Goal: Information Seeking & Learning: Check status

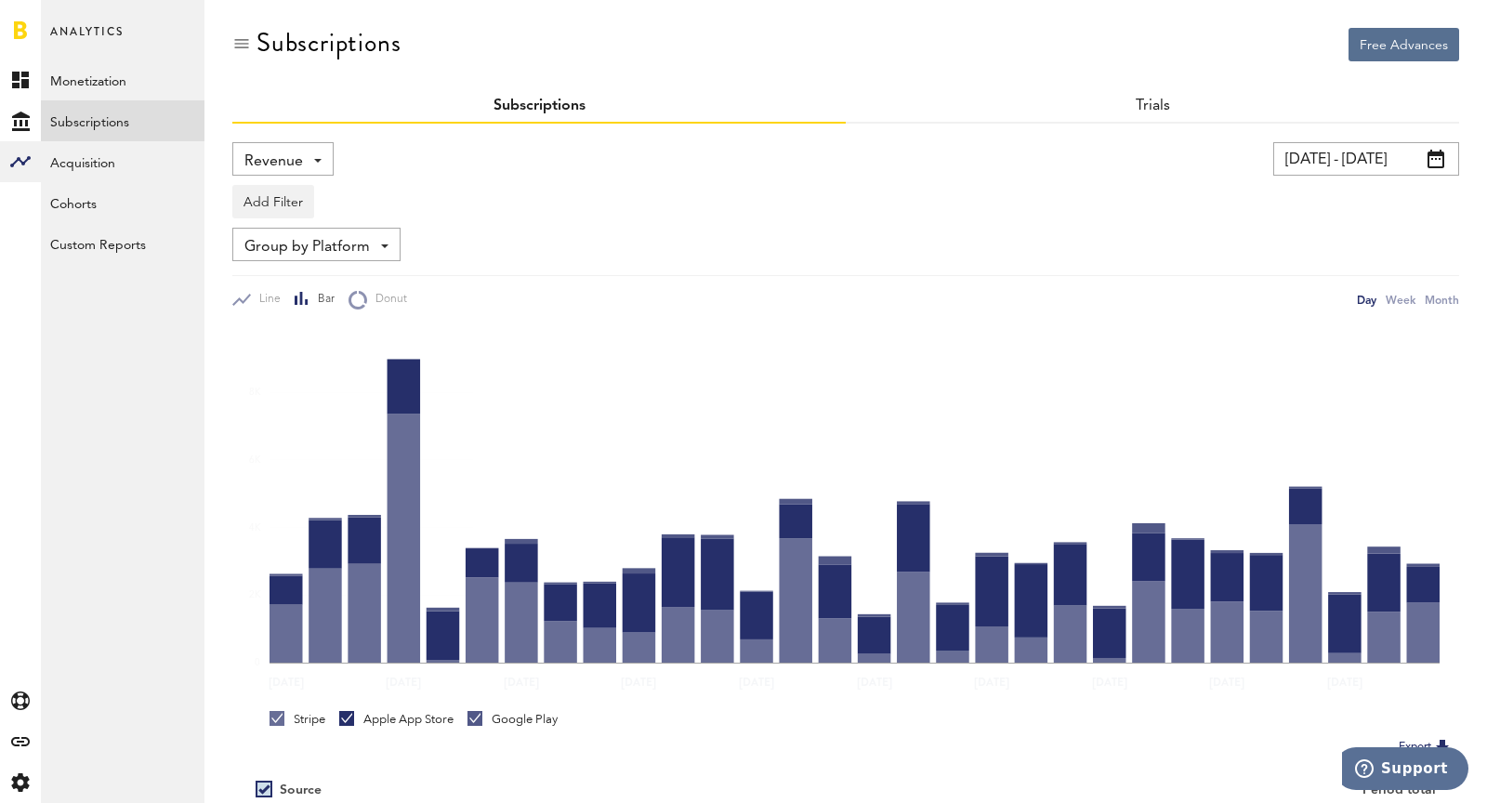
click at [282, 162] on span "Revenue" at bounding box center [273, 162] width 59 height 32
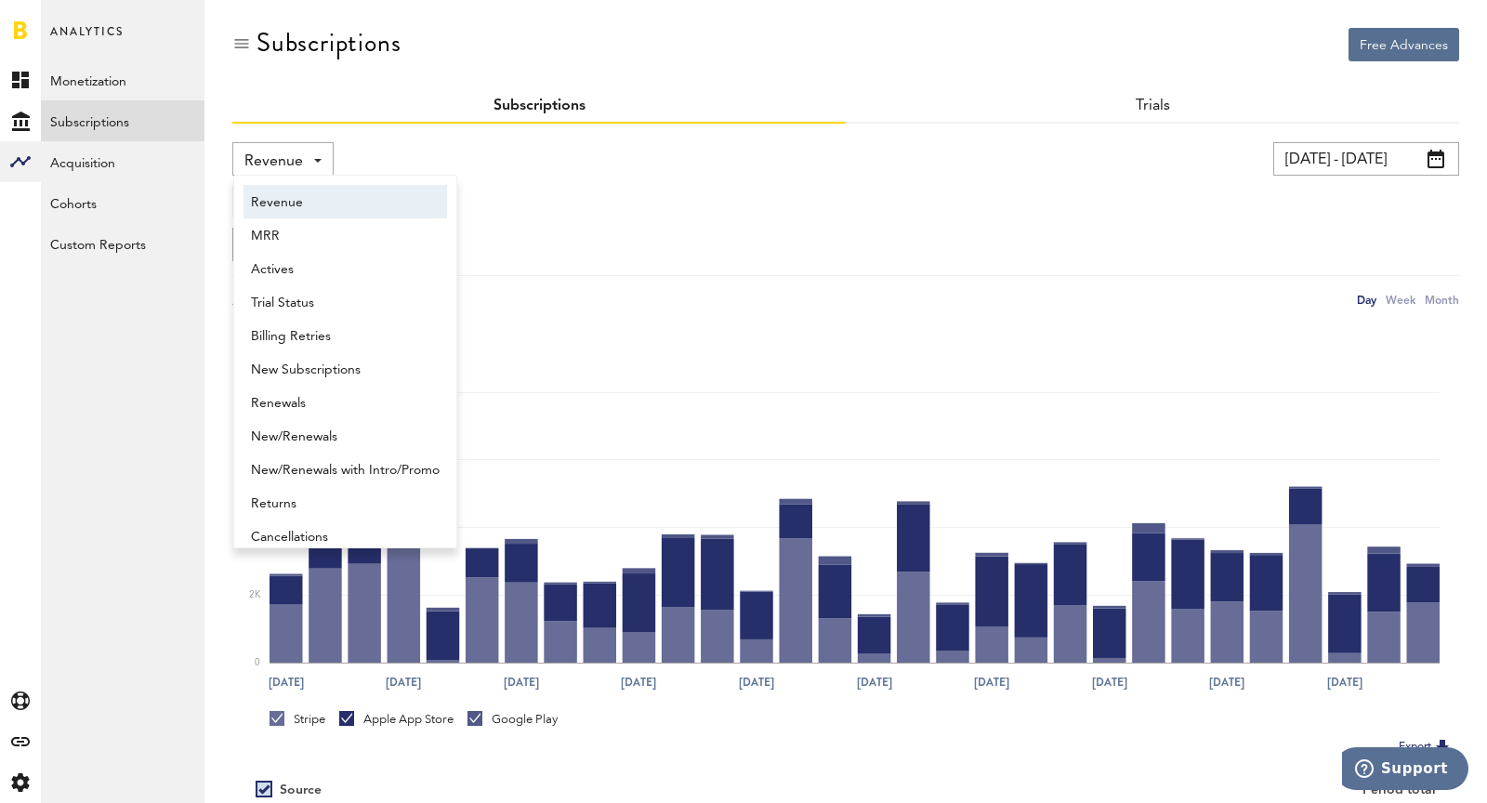
scroll to position [9, 0]
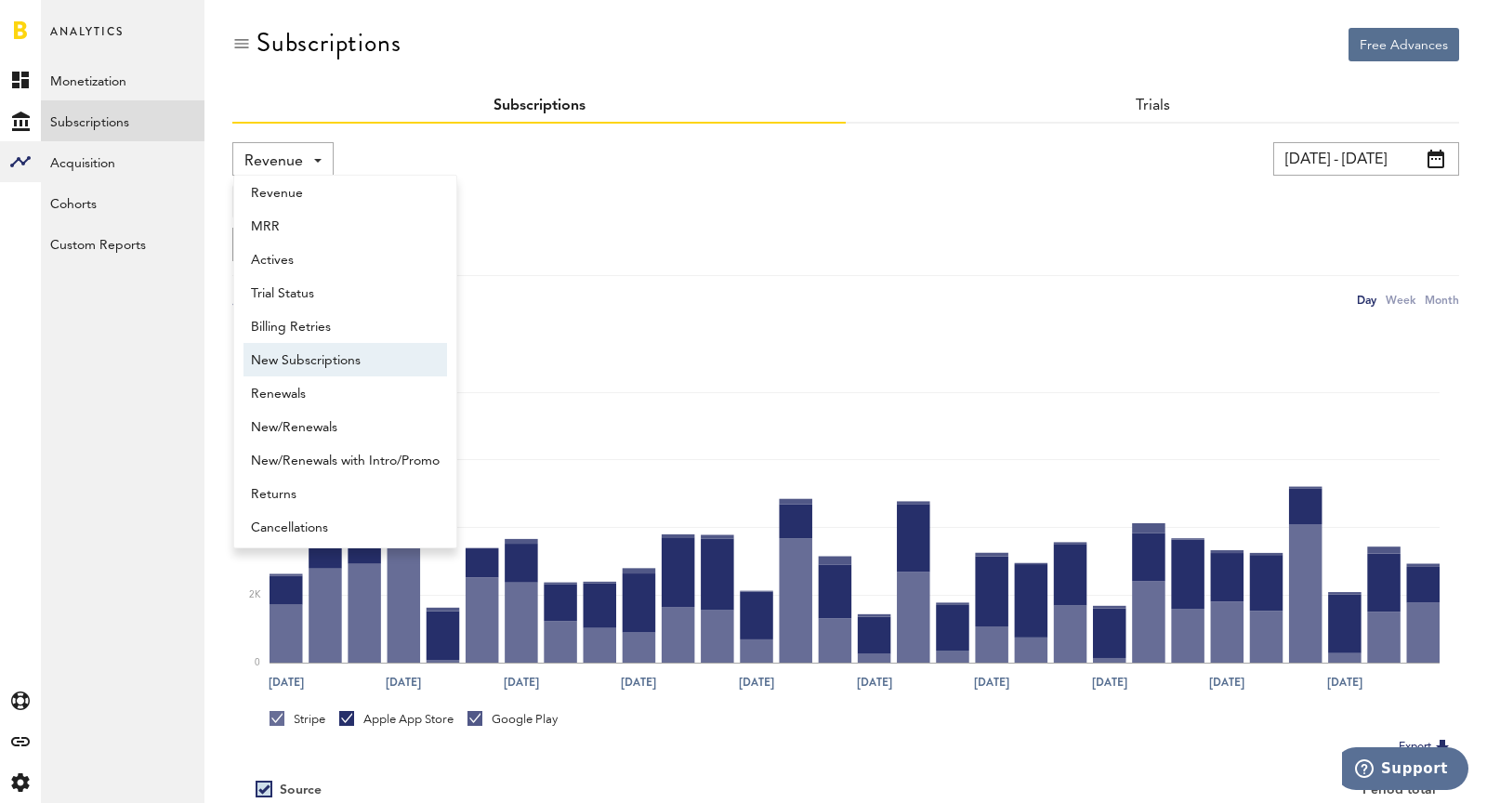
click at [345, 361] on span "New Subscriptions" at bounding box center [345, 361] width 189 height 32
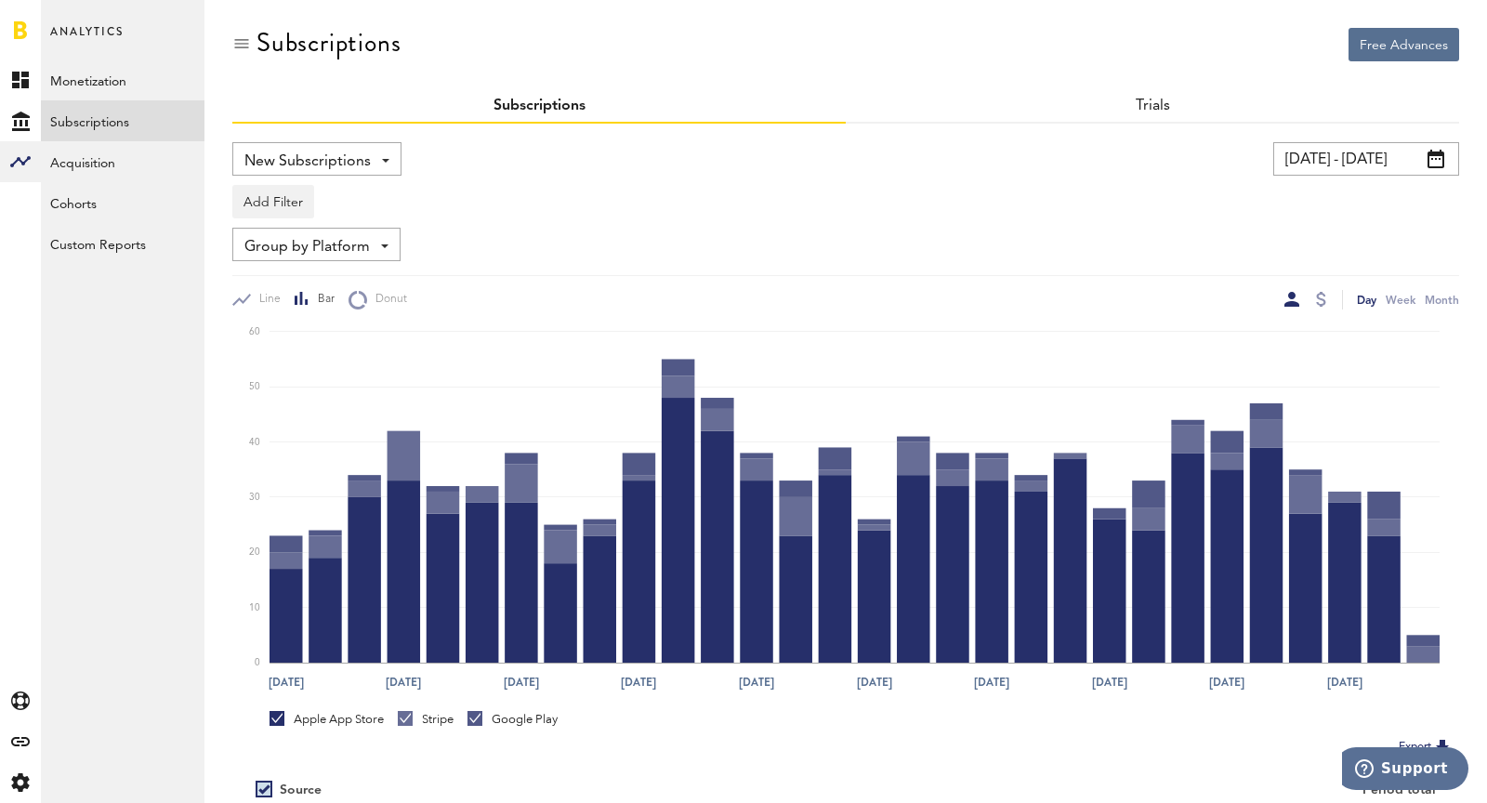
click at [1309, 157] on input "[DATE] - [DATE]" at bounding box center [1366, 158] width 186 height 33
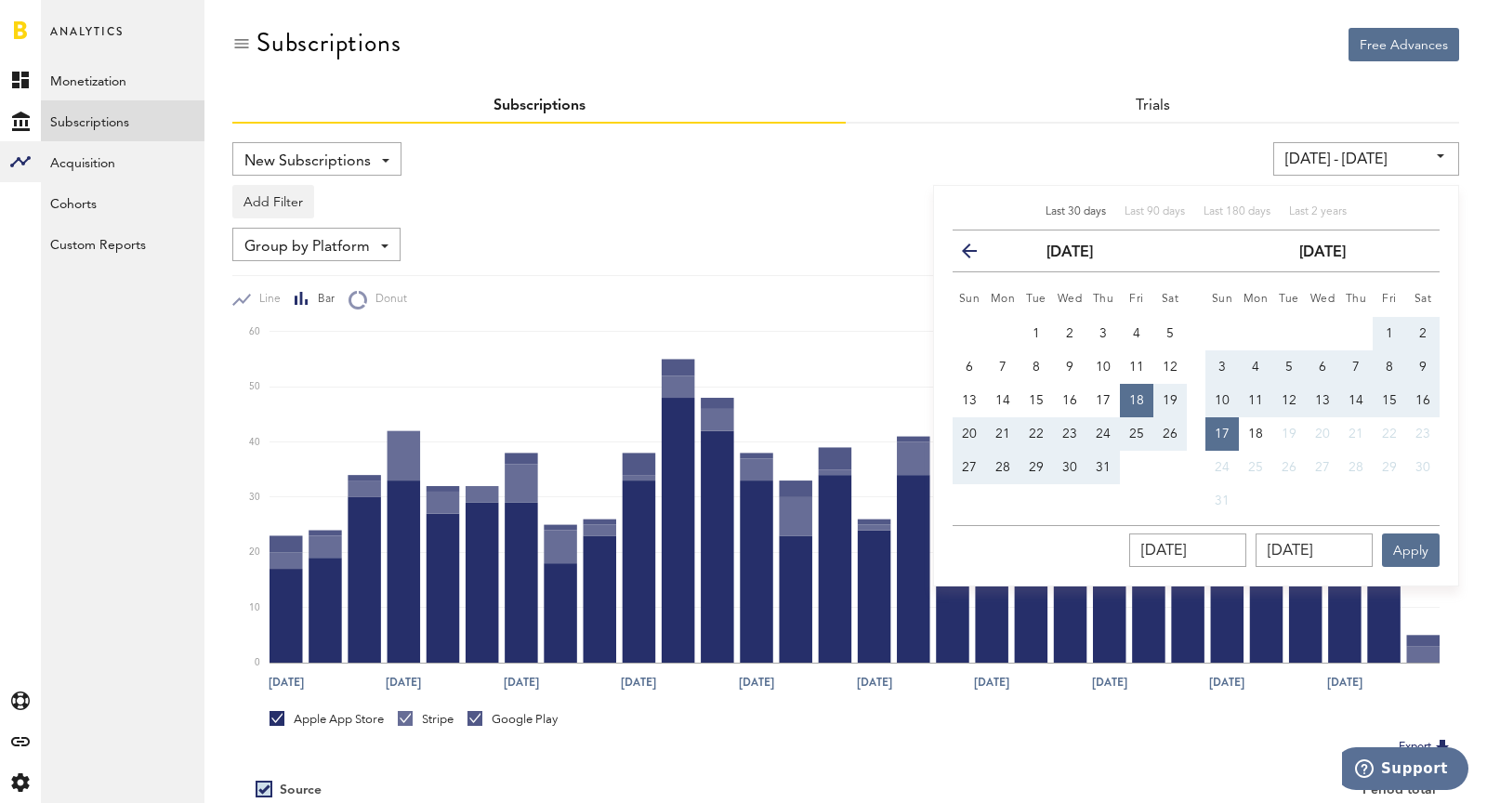
click at [1229, 395] on span "10" at bounding box center [1222, 400] width 15 height 13
type input "[DATE] - [DATE]"
type input "[DATE]"
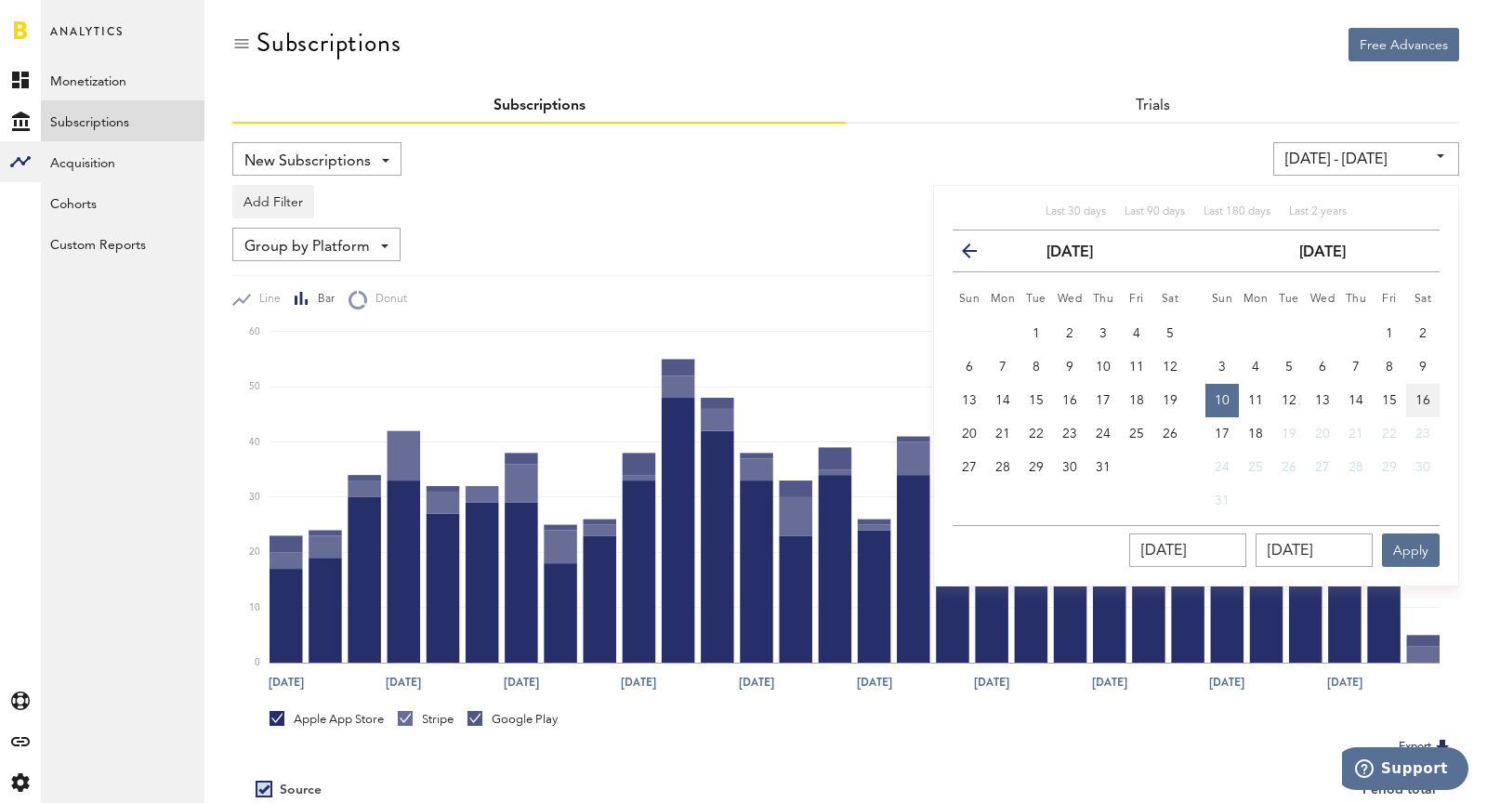
click at [1430, 396] on button "16" at bounding box center [1422, 400] width 33 height 33
type input "[DATE] - [DATE]"
type input "[DATE]"
click at [1416, 543] on button "Apply" at bounding box center [1411, 549] width 58 height 33
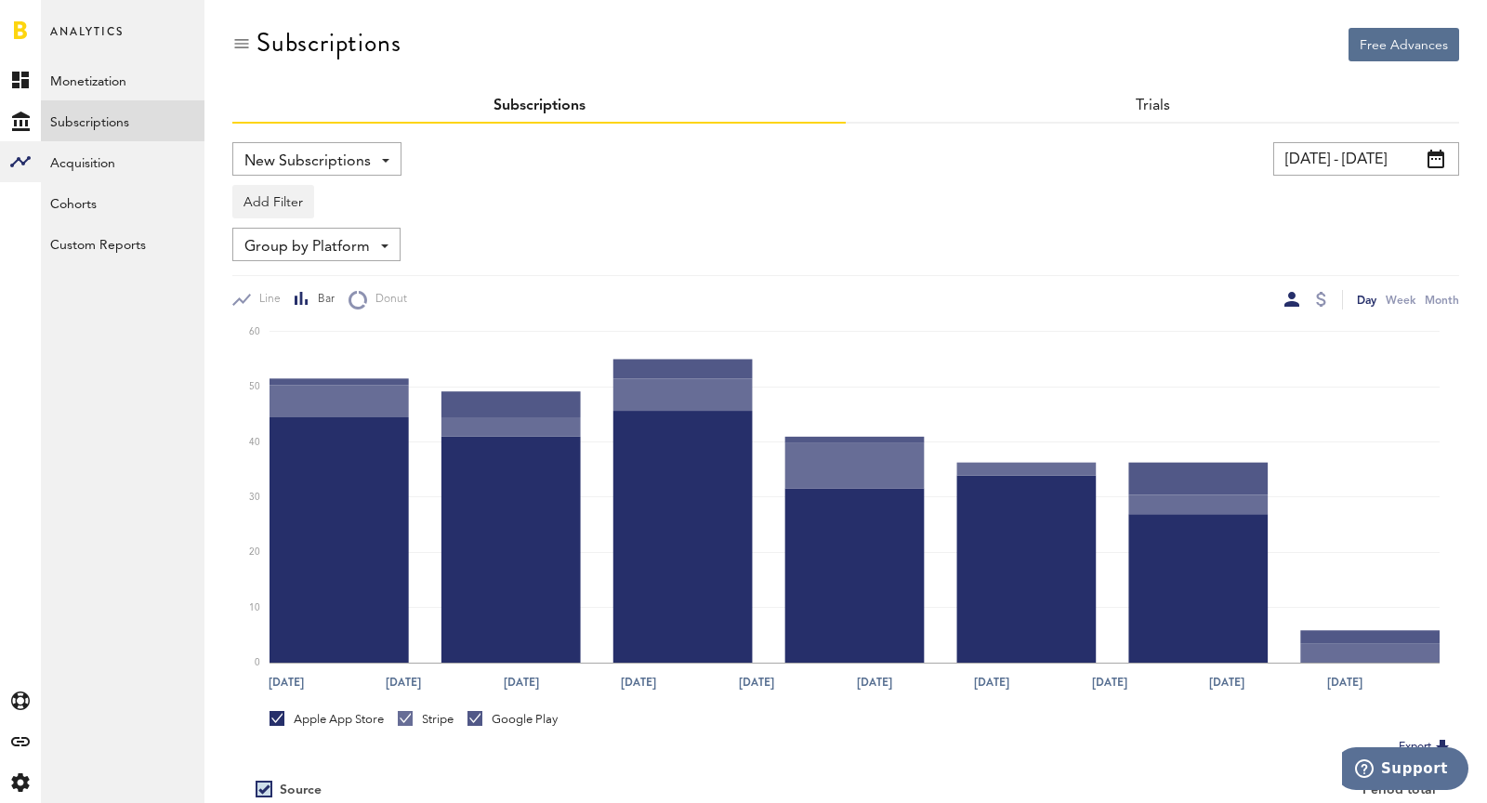
click at [223, 186] on div "Free Advances Subscriptions Subscriptions Trials New Subscriptions Revenue MRR …" at bounding box center [845, 488] width 1282 height 976
click at [280, 205] on button "Add Filter" at bounding box center [273, 201] width 82 height 33
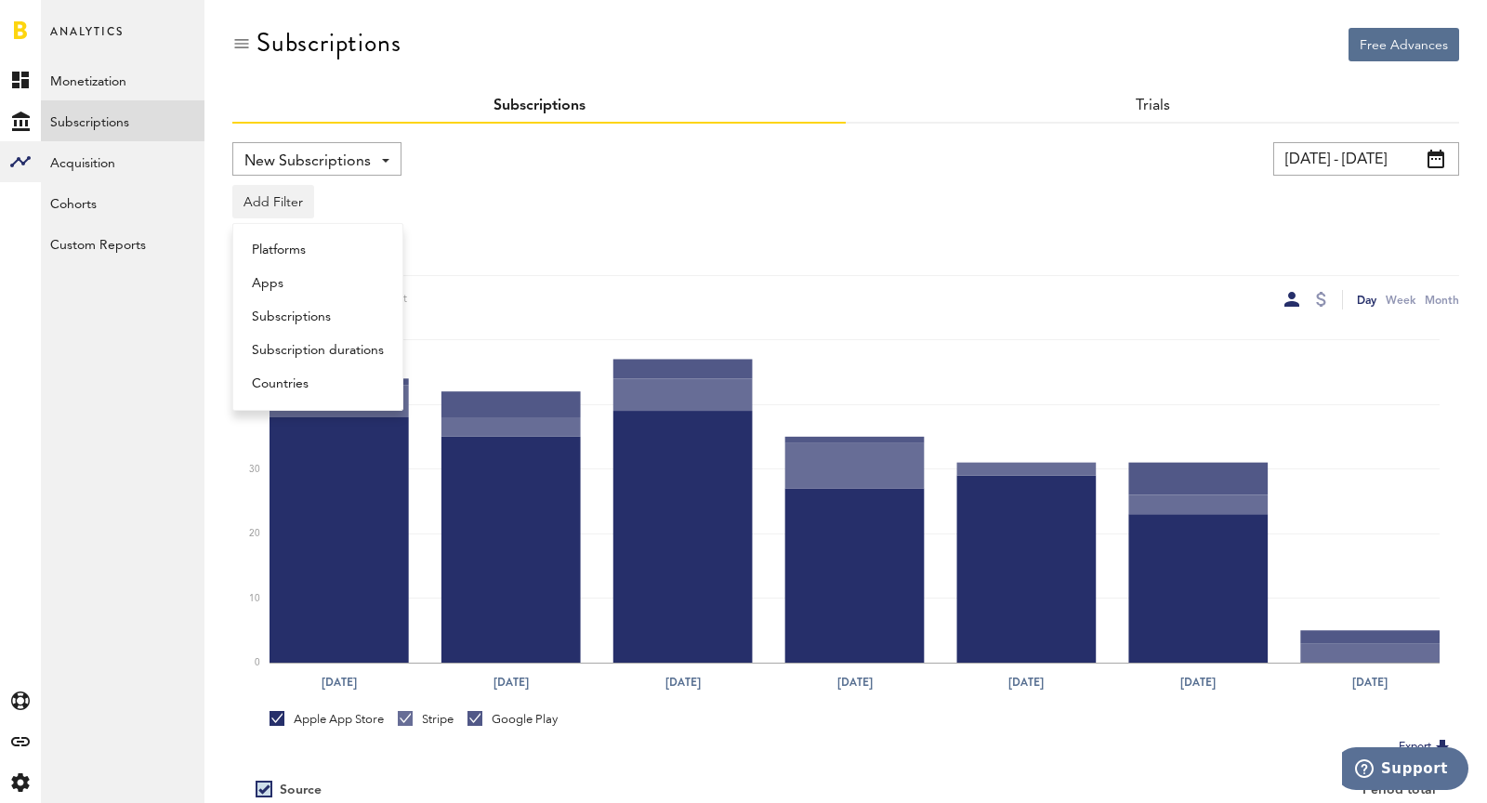
click at [328, 317] on li "Subscriptions" at bounding box center [318, 316] width 151 height 33
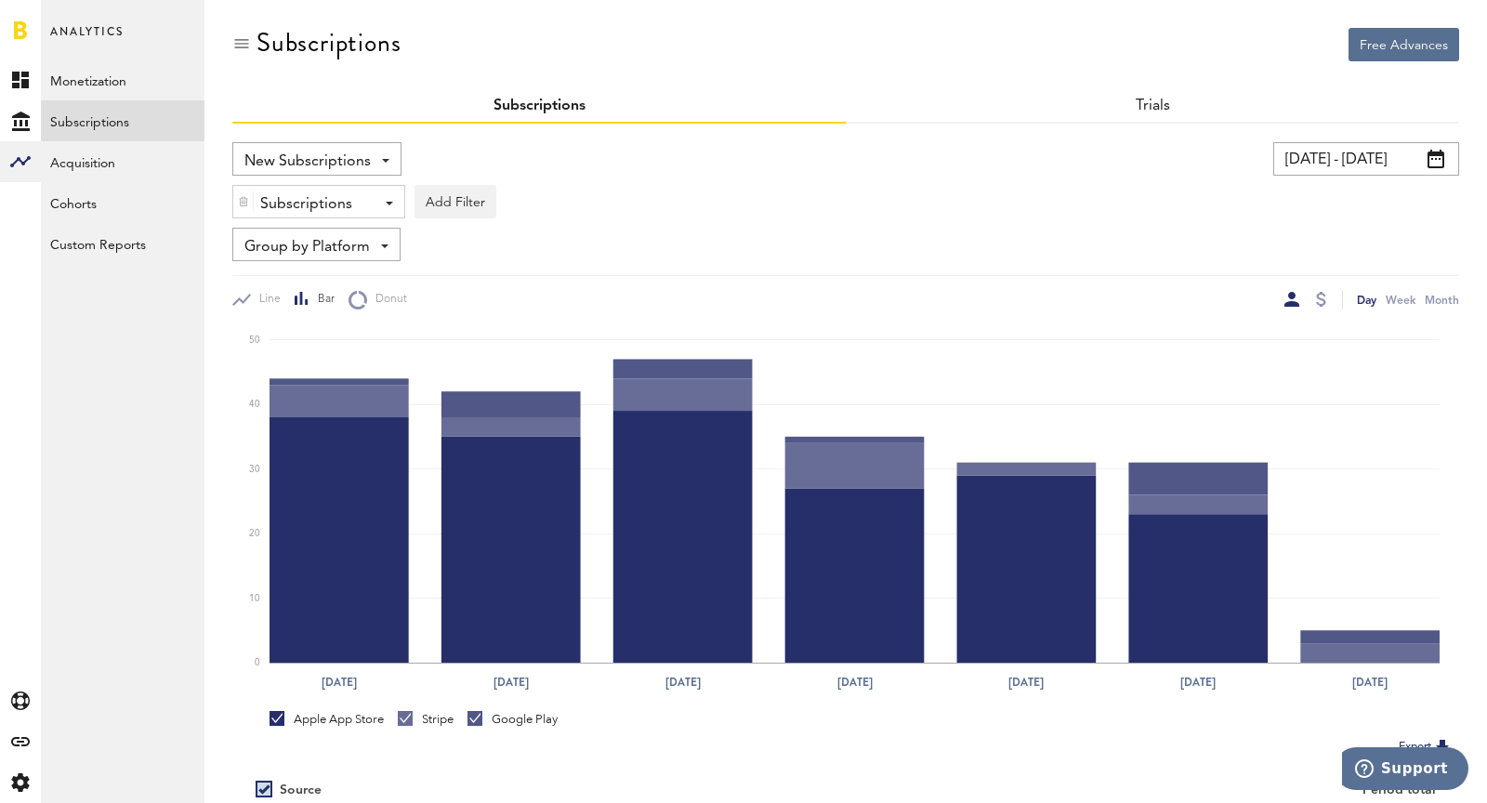
click at [306, 205] on div "Subscriptions" at bounding box center [311, 205] width 103 height 32
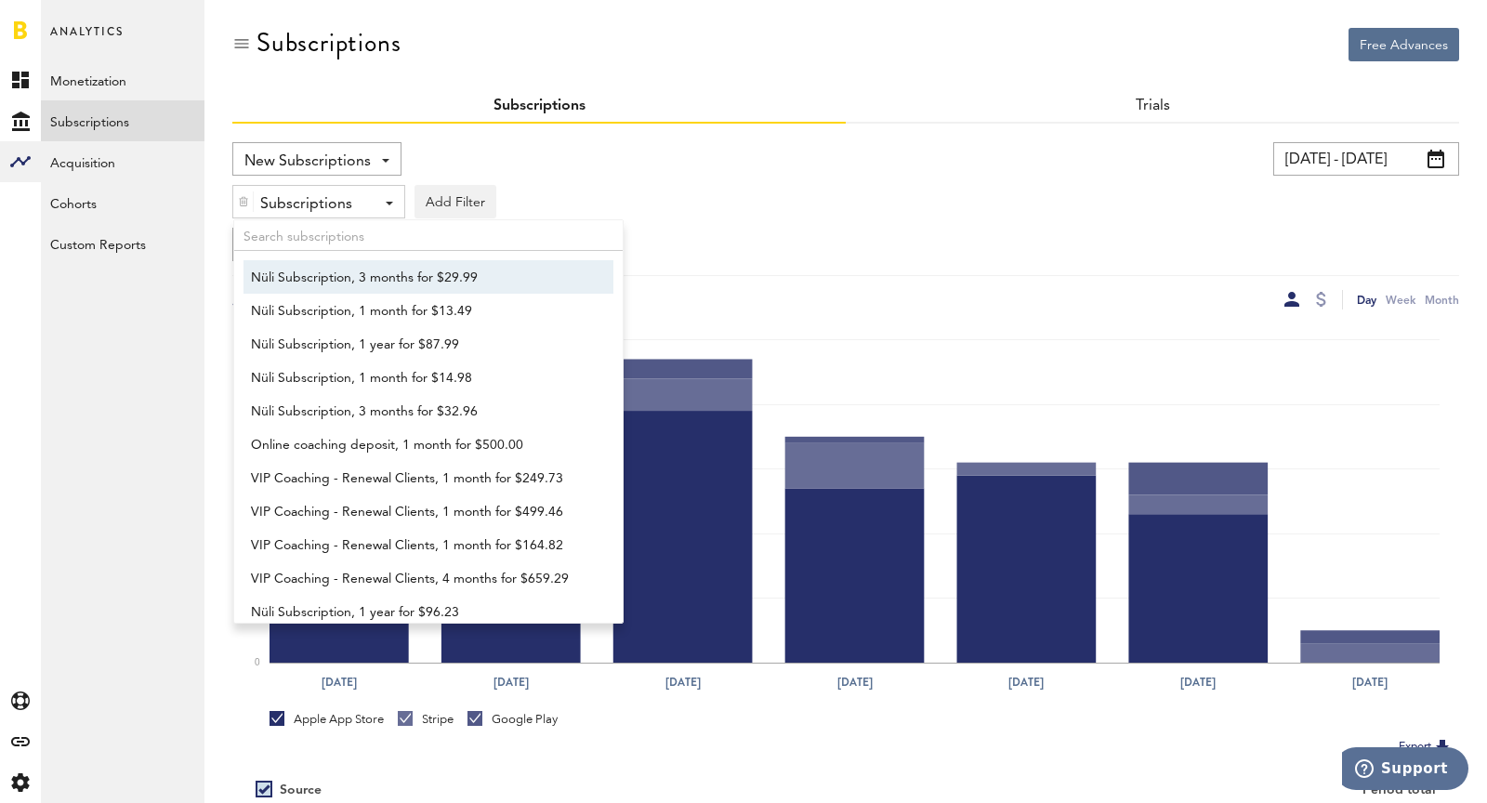
click at [360, 279] on span "Nüli Subscription, 3 months for $29.99" at bounding box center [419, 278] width 337 height 32
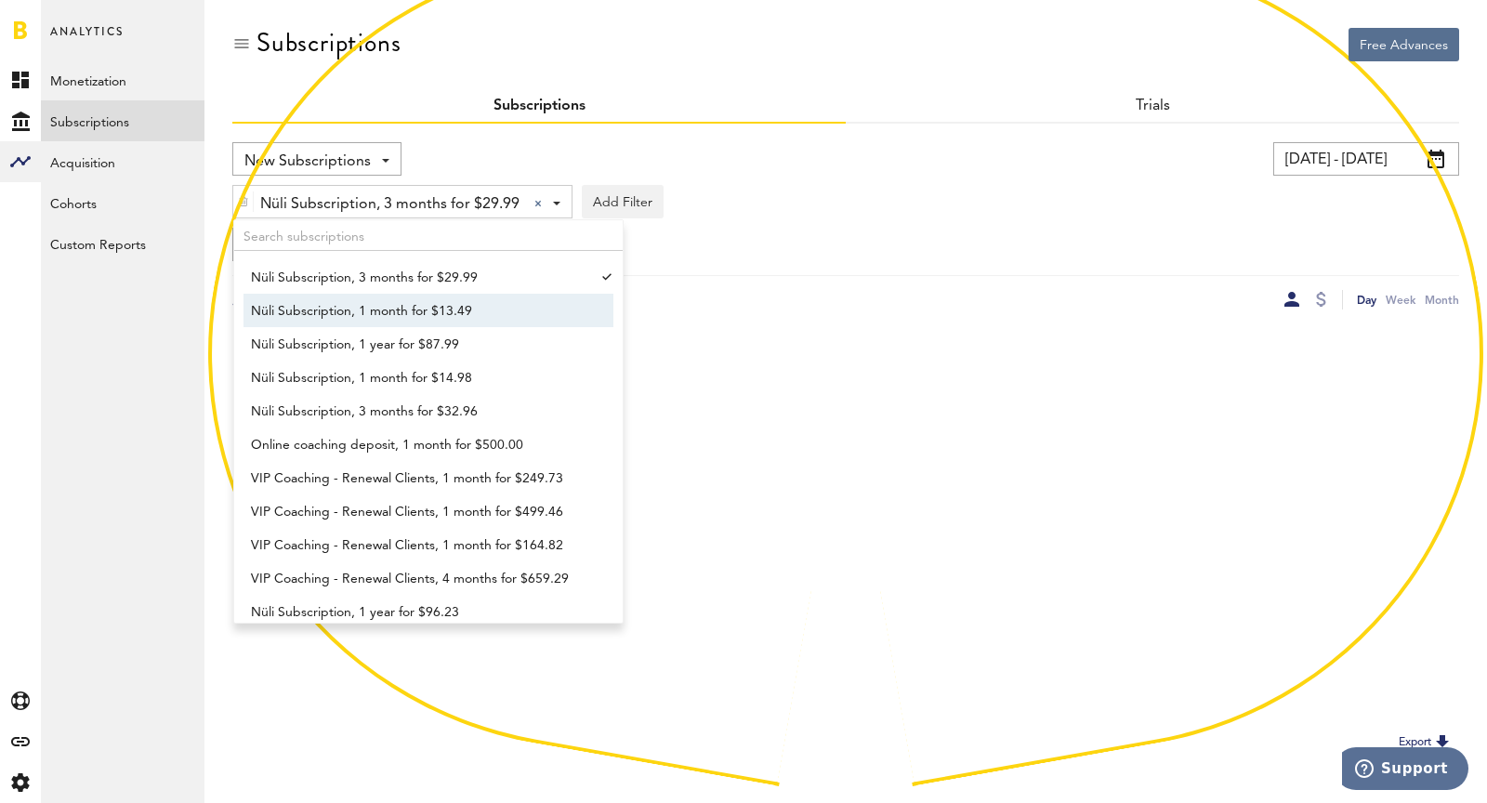
click at [376, 314] on span "Nüli Subscription, 1 month for $13.49" at bounding box center [419, 312] width 337 height 32
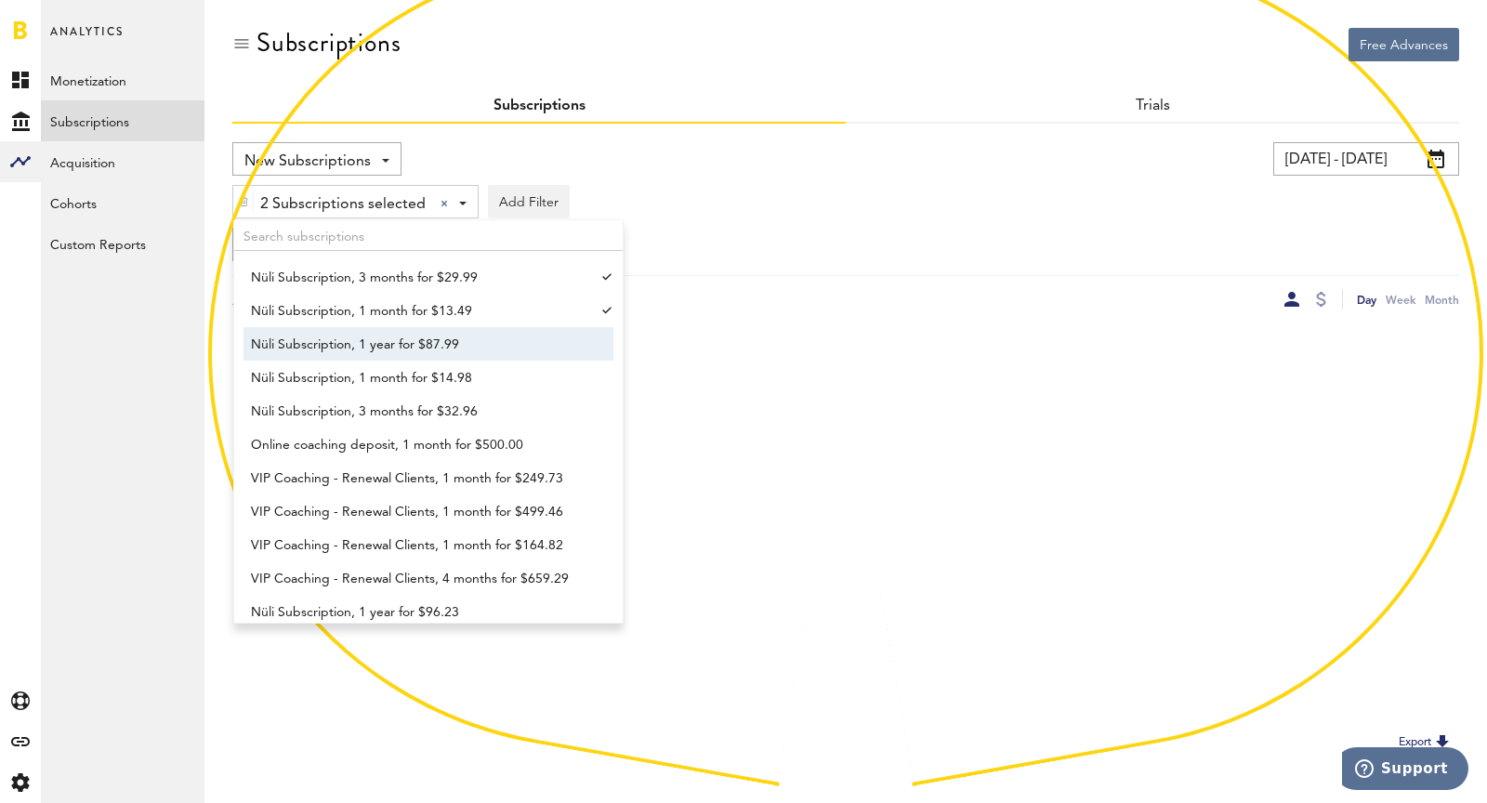
click at [385, 347] on span "Nüli Subscription, 1 year for $87.99" at bounding box center [419, 345] width 337 height 32
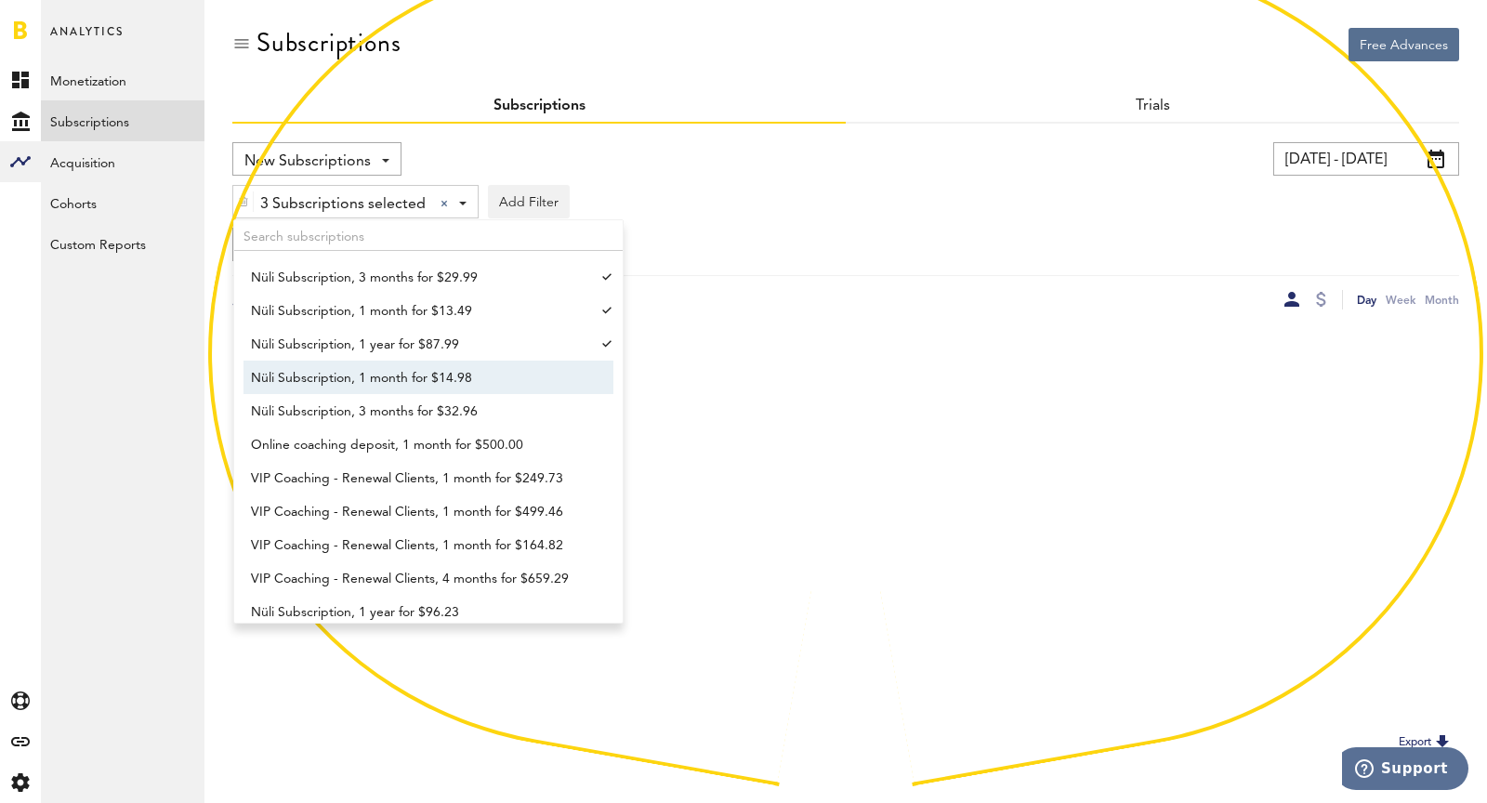
click at [396, 390] on span "Nüli Subscription, 1 month for $14.98" at bounding box center [419, 378] width 337 height 32
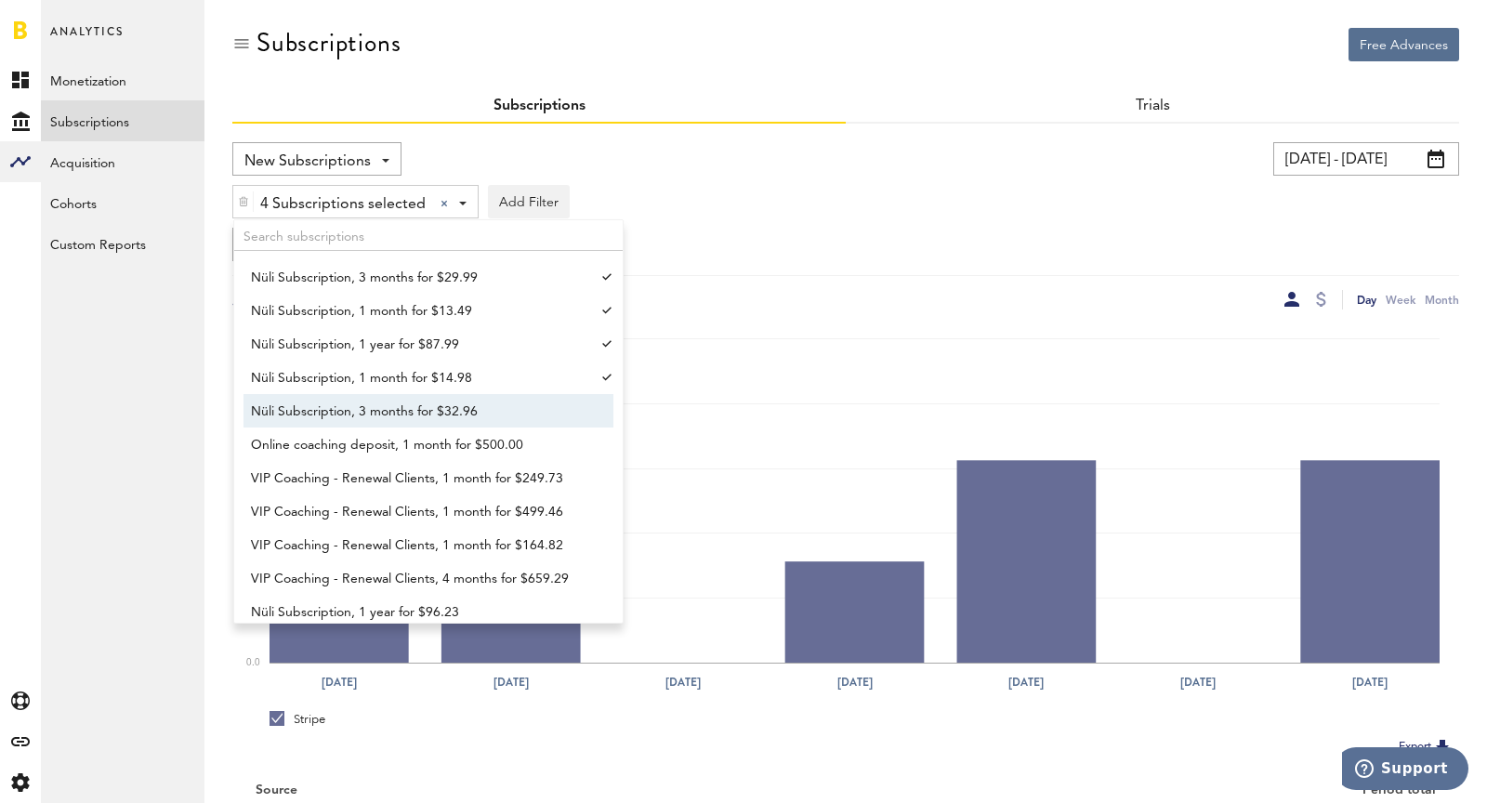
click at [404, 419] on span "Nüli Subscription, 3 months for $32.96" at bounding box center [419, 412] width 337 height 32
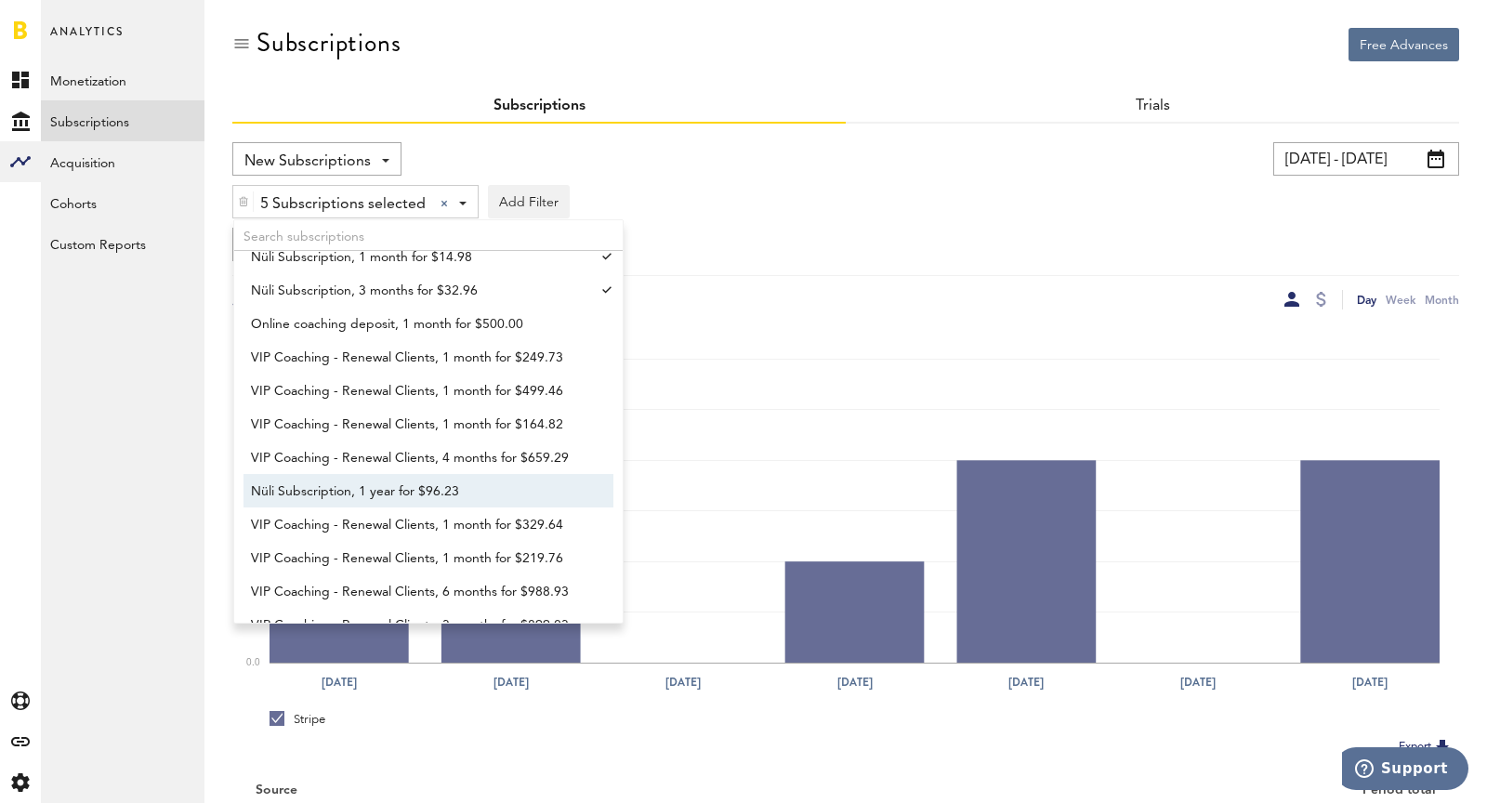
click at [387, 480] on span "Nüli Subscription, 1 year for $96.23" at bounding box center [419, 492] width 337 height 32
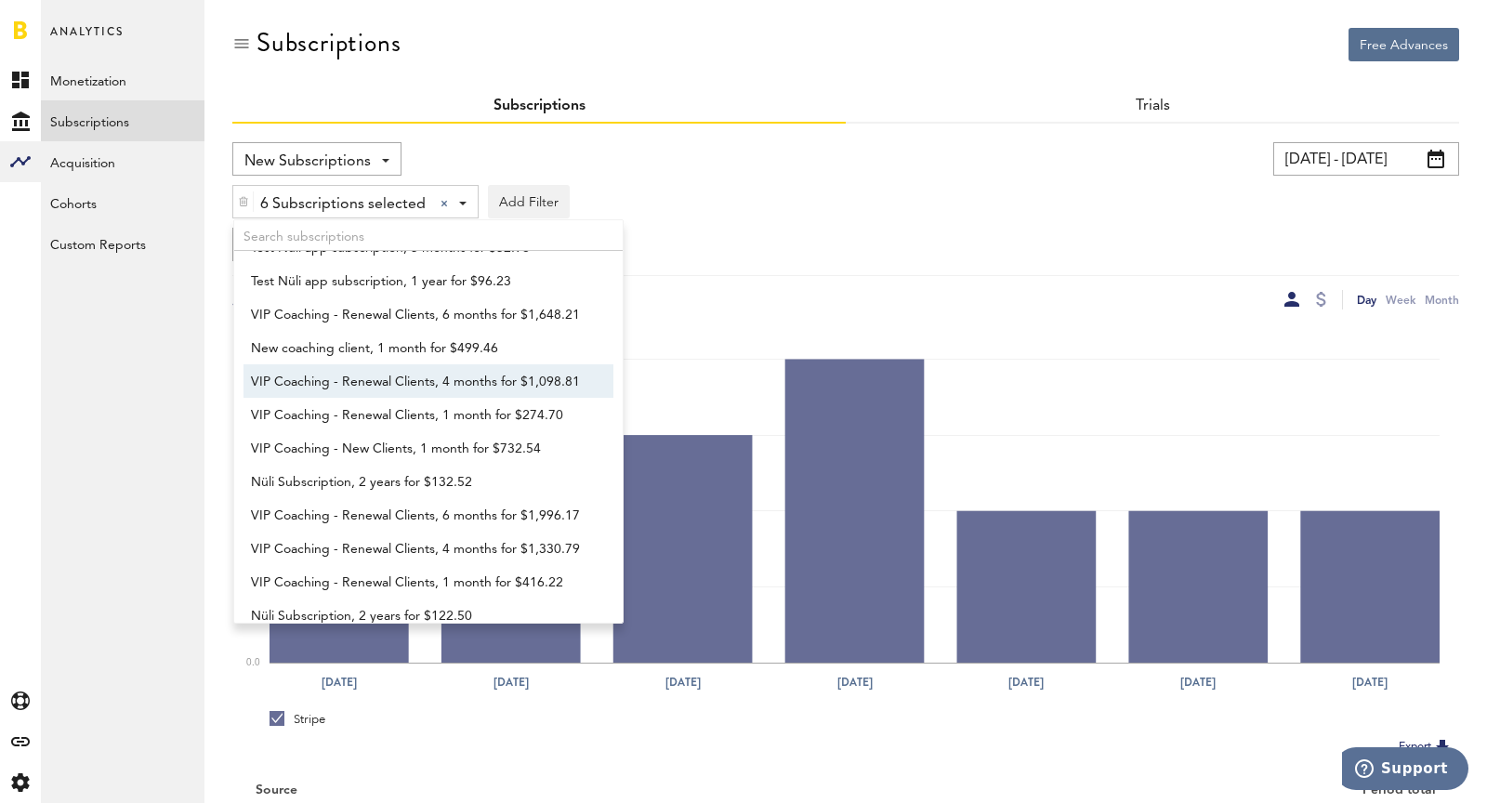
scroll to position [716, 0]
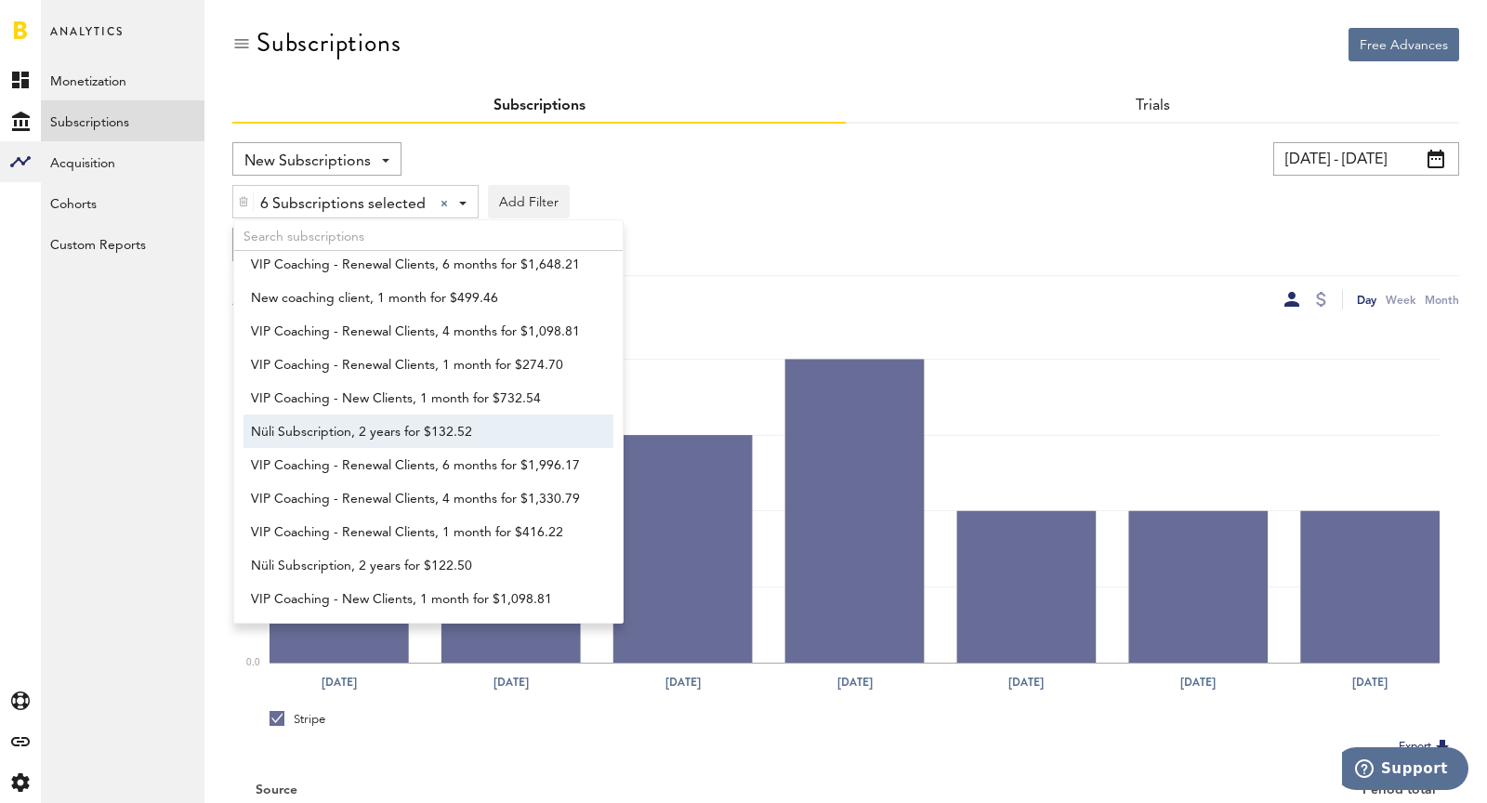
click at [399, 430] on span "Nüli Subscription, 2 years for $132.52" at bounding box center [419, 432] width 337 height 32
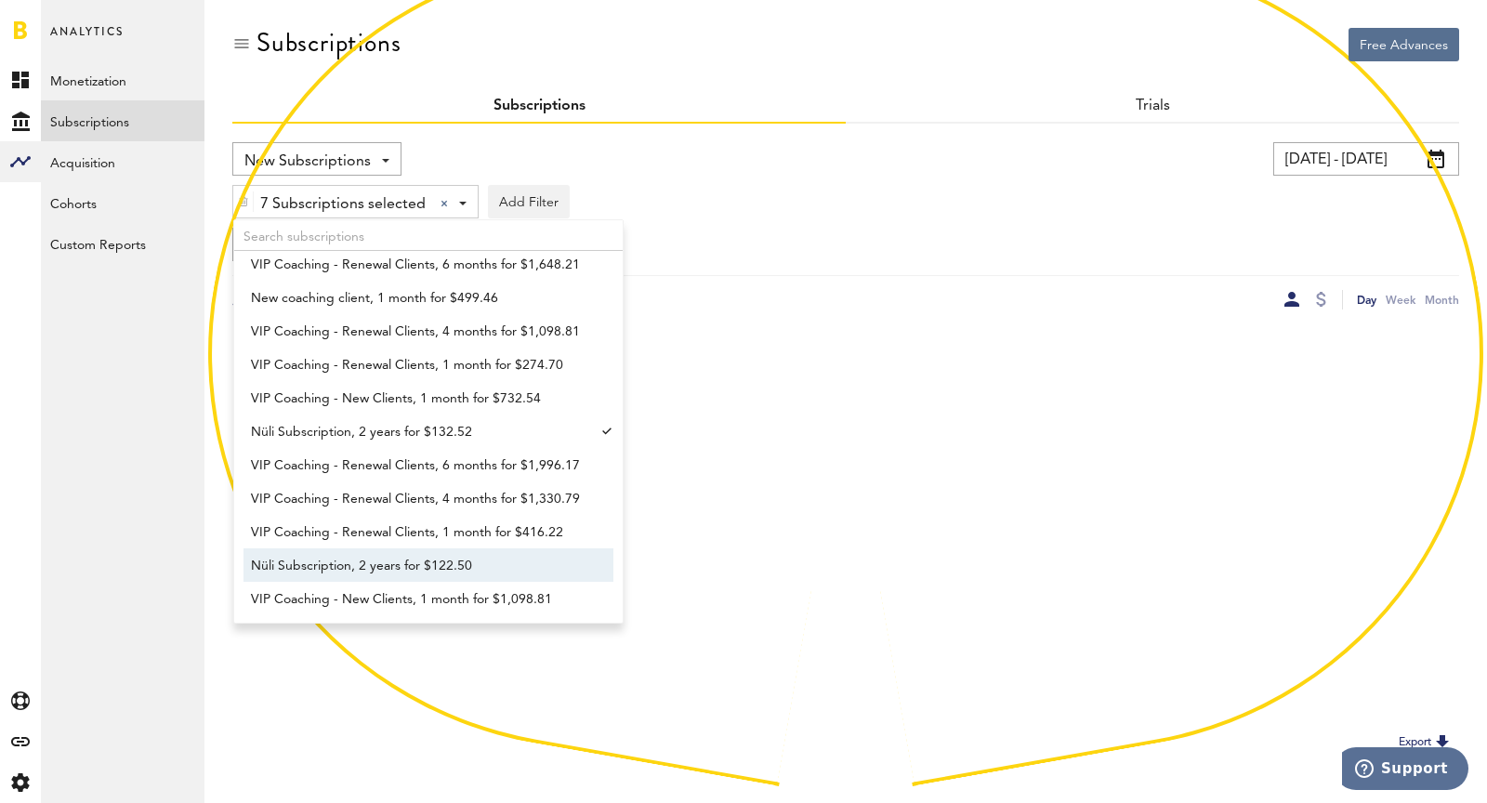
click at [420, 556] on span "Nüli Subscription, 2 years for $122.50" at bounding box center [419, 566] width 337 height 32
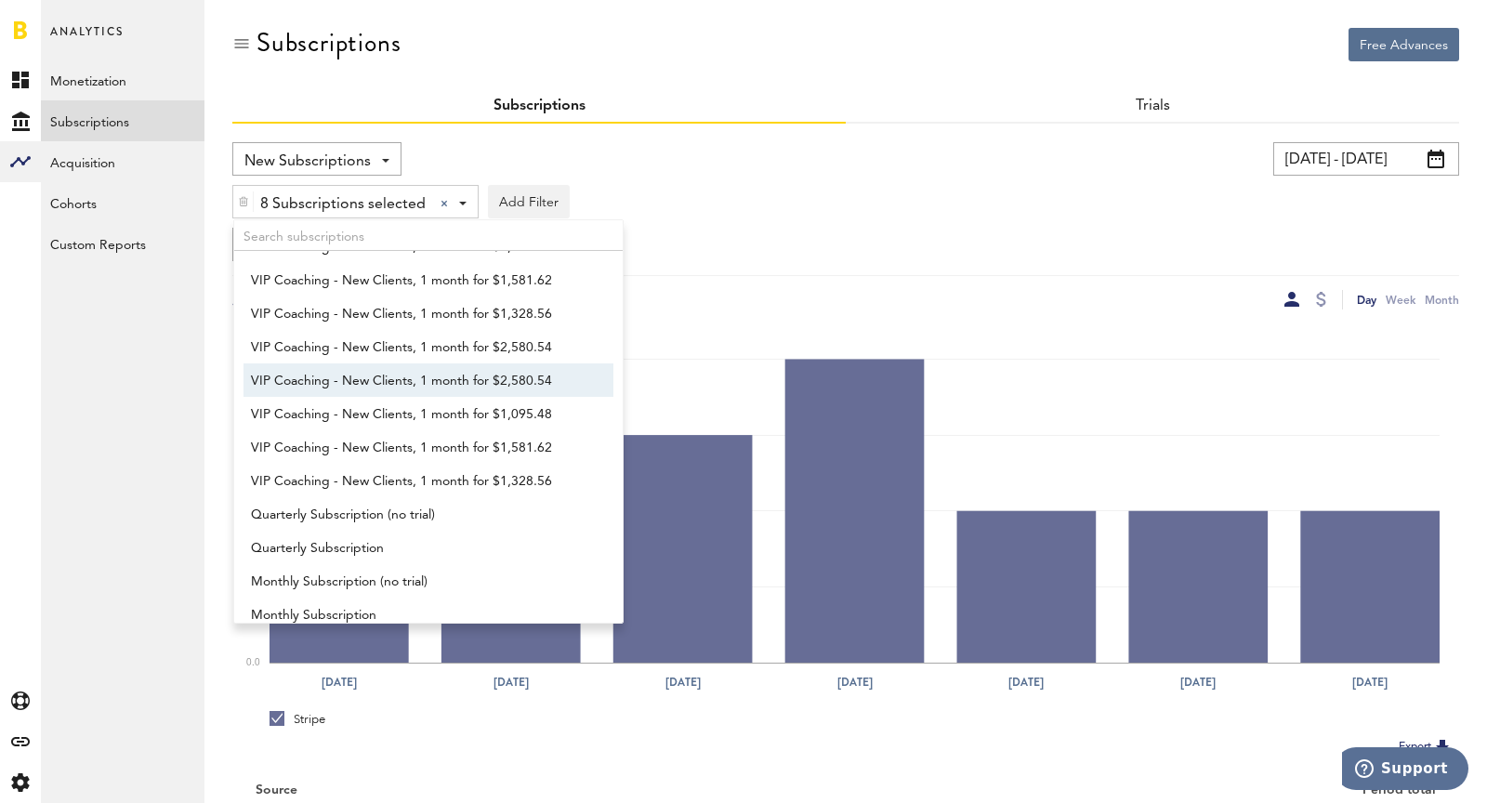
scroll to position [1348, 0]
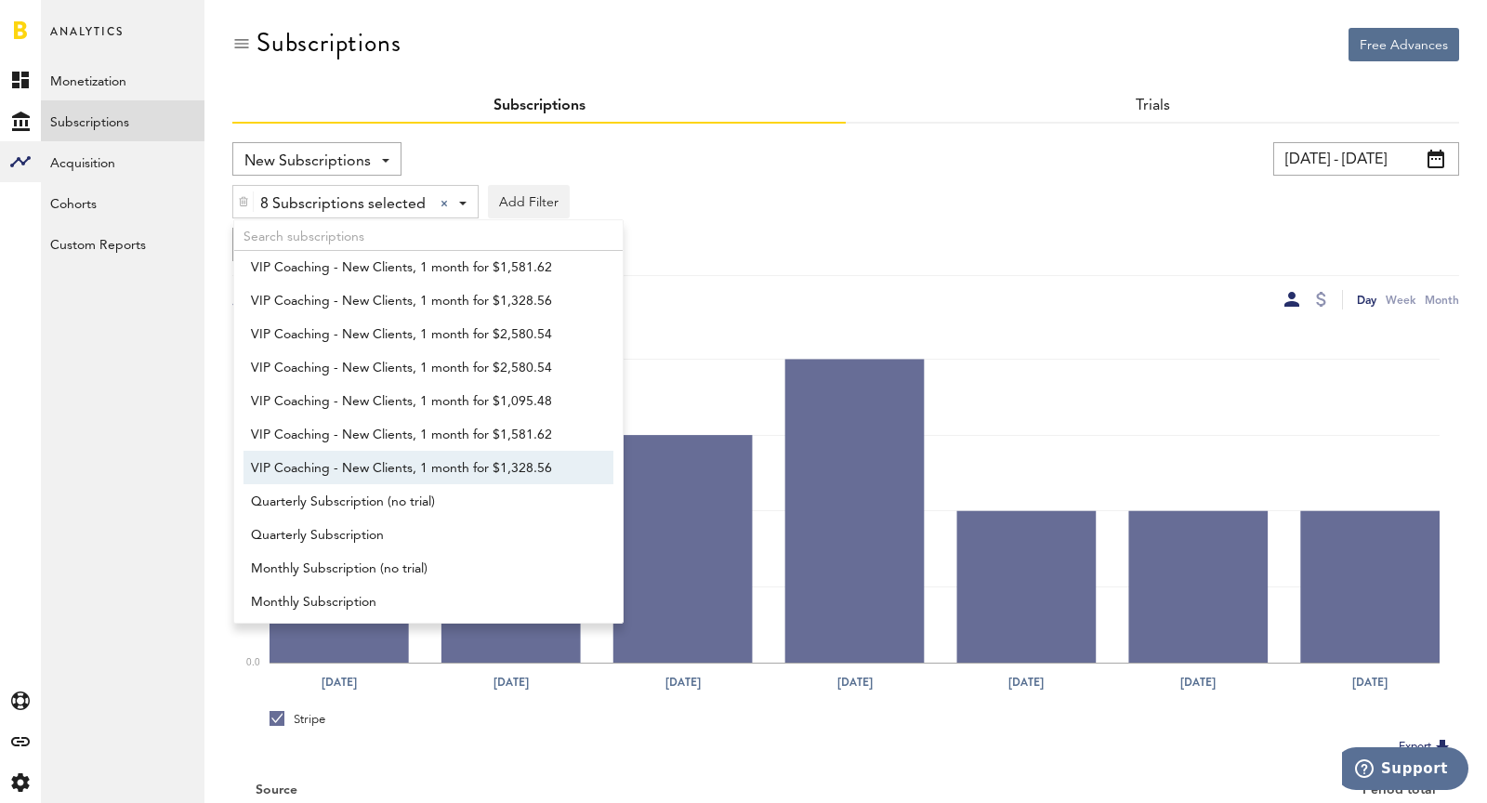
click at [413, 463] on span "VIP Coaching - New Clients, 1 month for $1,328.56" at bounding box center [419, 469] width 337 height 32
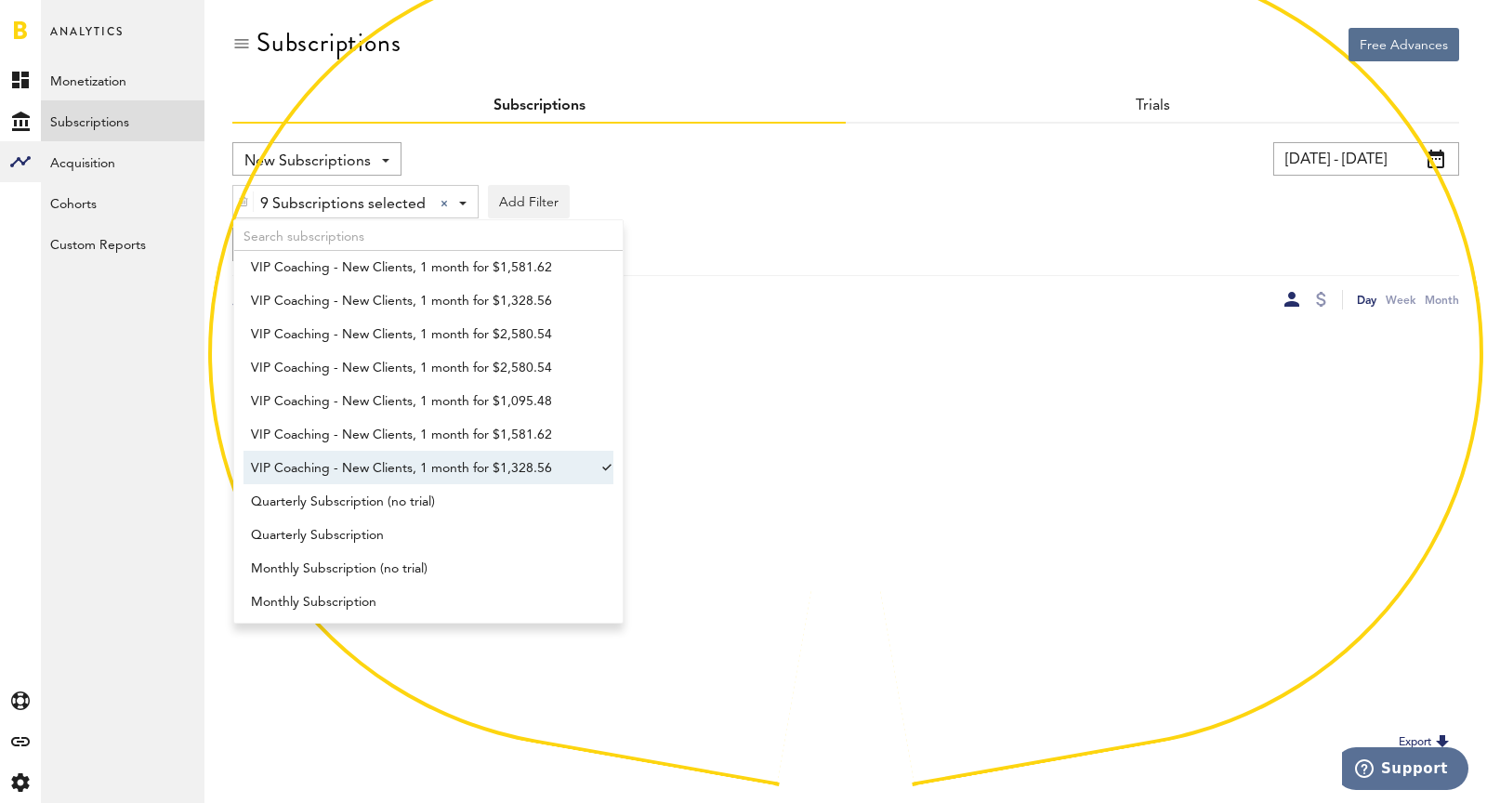
click at [414, 480] on span "VIP Coaching - New Clients, 1 month for $1,328.56" at bounding box center [419, 469] width 337 height 32
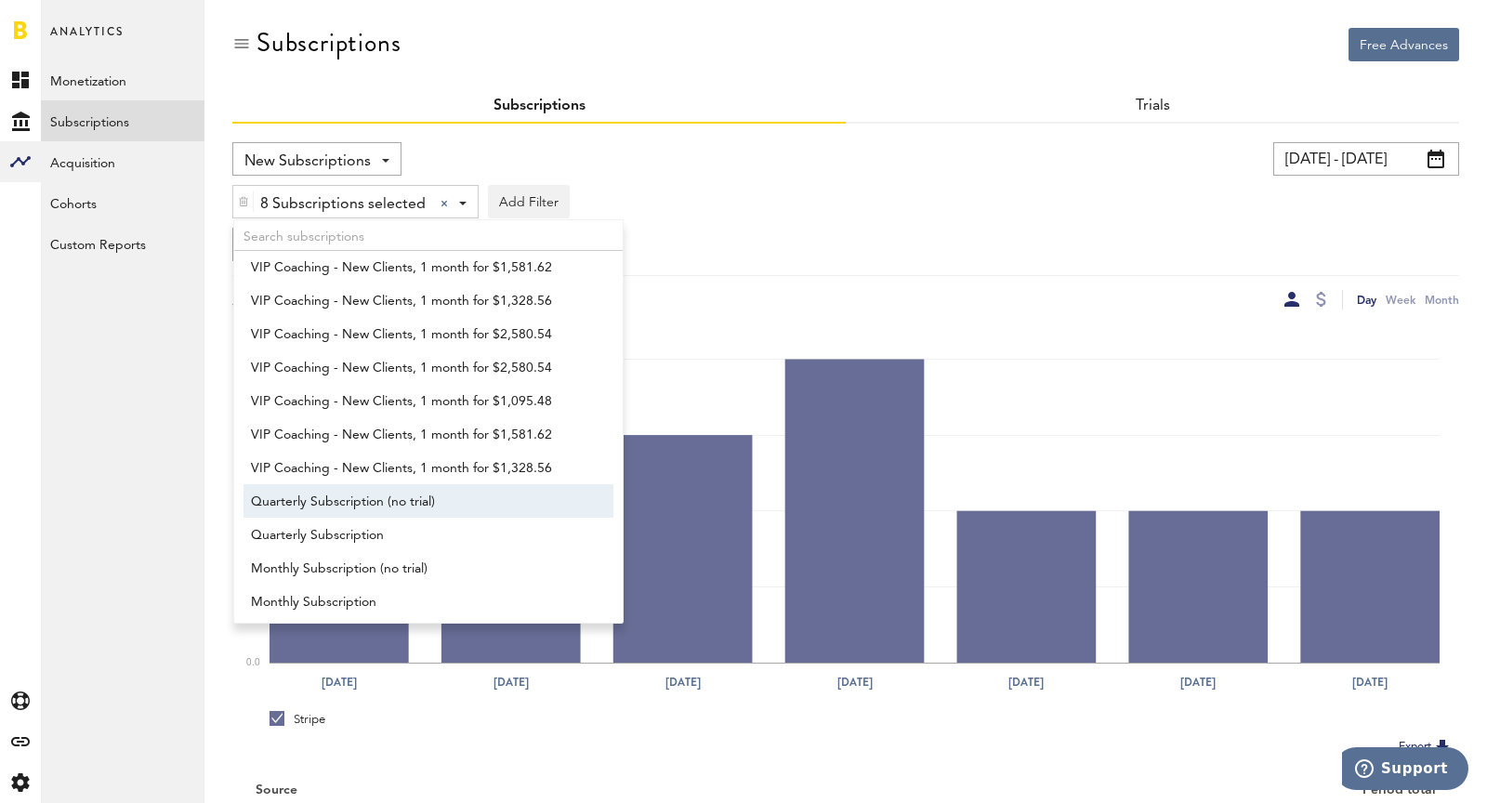
click at [414, 493] on span "Quarterly Subscription (no trial)" at bounding box center [419, 502] width 337 height 32
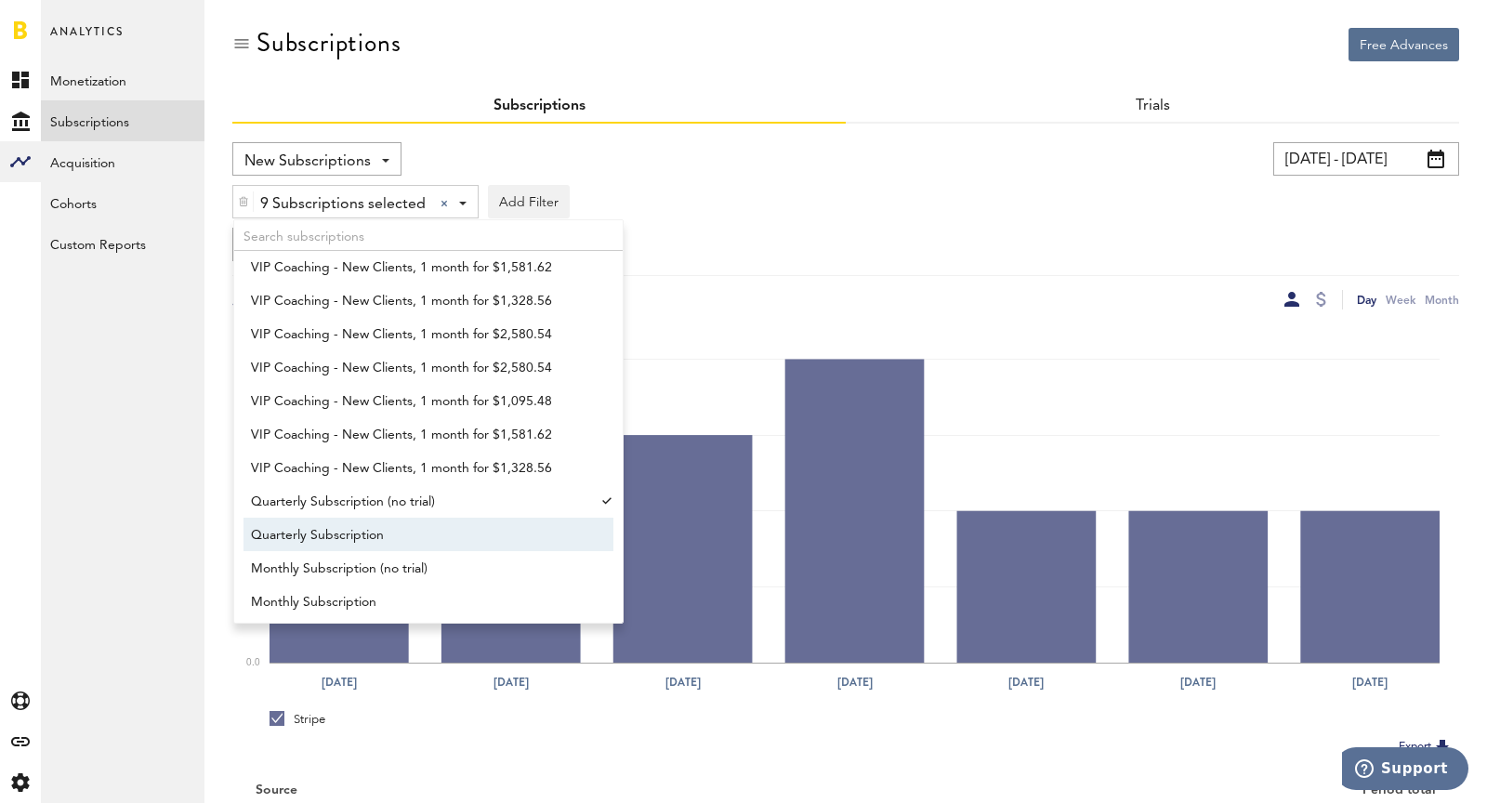
click at [419, 546] on span "Quarterly Subscription" at bounding box center [419, 535] width 337 height 32
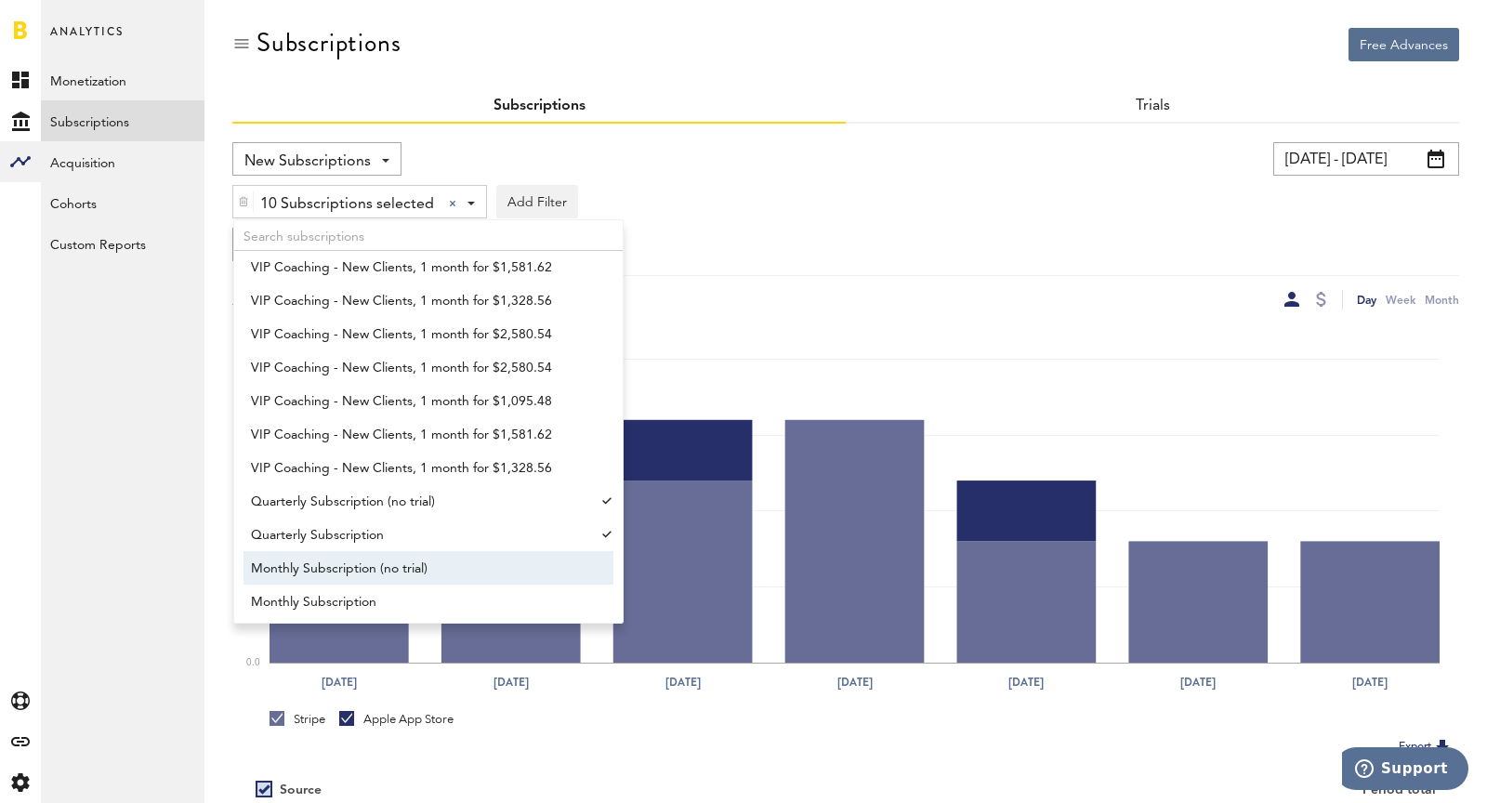
click at [423, 566] on span "Monthly Subscription (no trial)" at bounding box center [419, 569] width 337 height 32
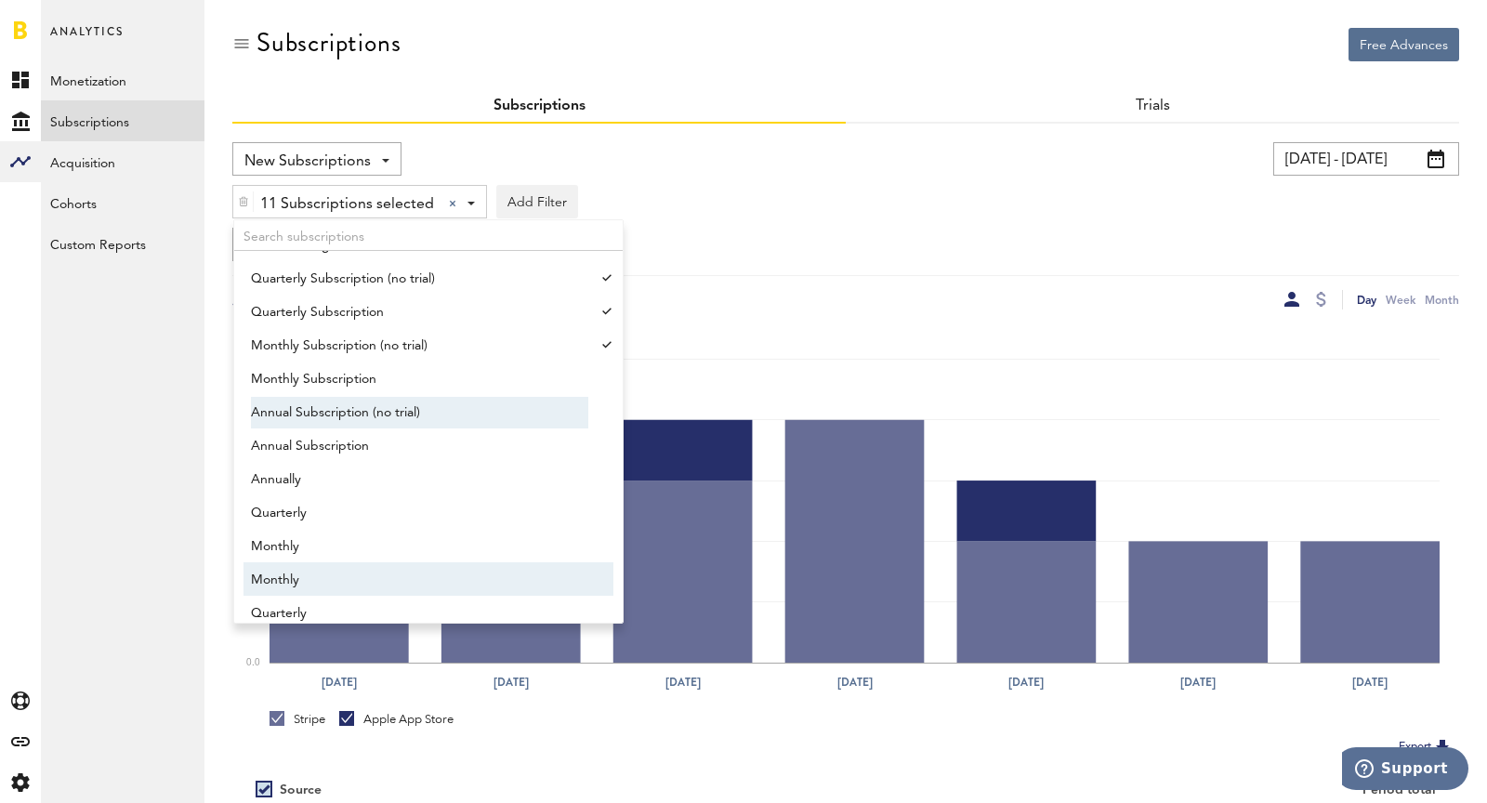
scroll to position [1575, 0]
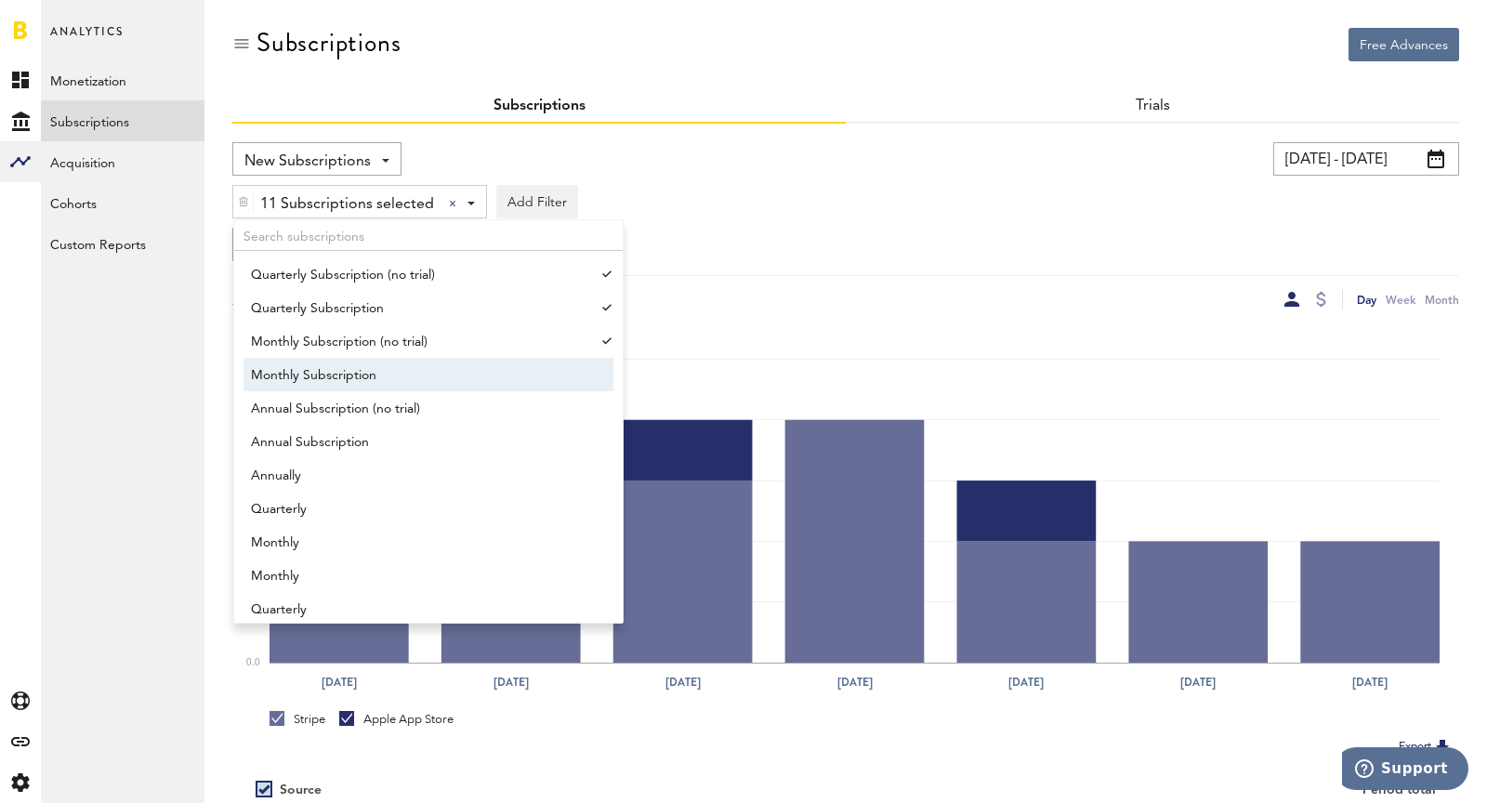
click at [373, 380] on span "Monthly Subscription" at bounding box center [419, 376] width 337 height 32
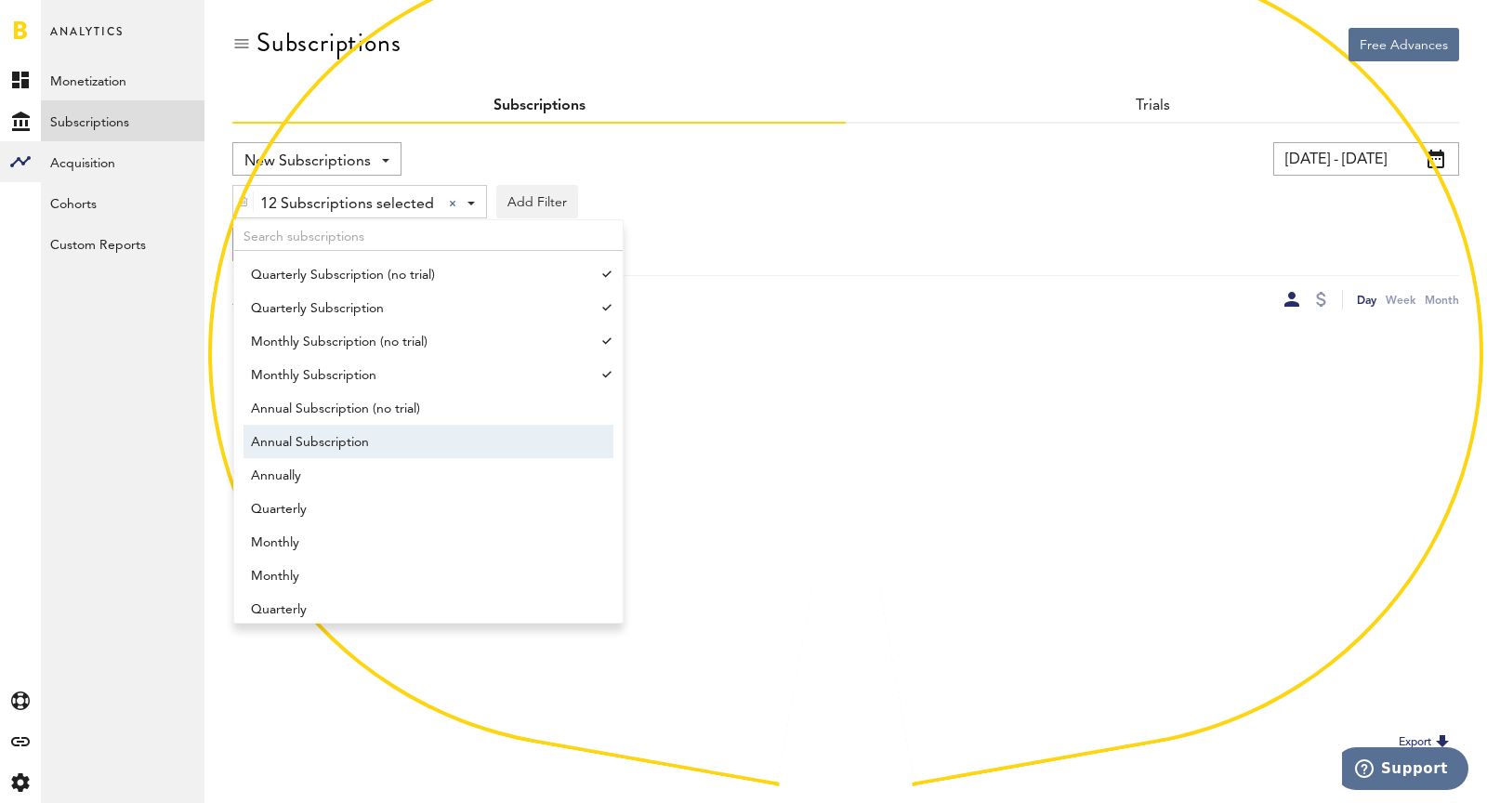
click at [401, 445] on span "Annual Subscription" at bounding box center [419, 443] width 337 height 32
click at [374, 410] on span "Annual Subscription (no trial)" at bounding box center [419, 409] width 337 height 32
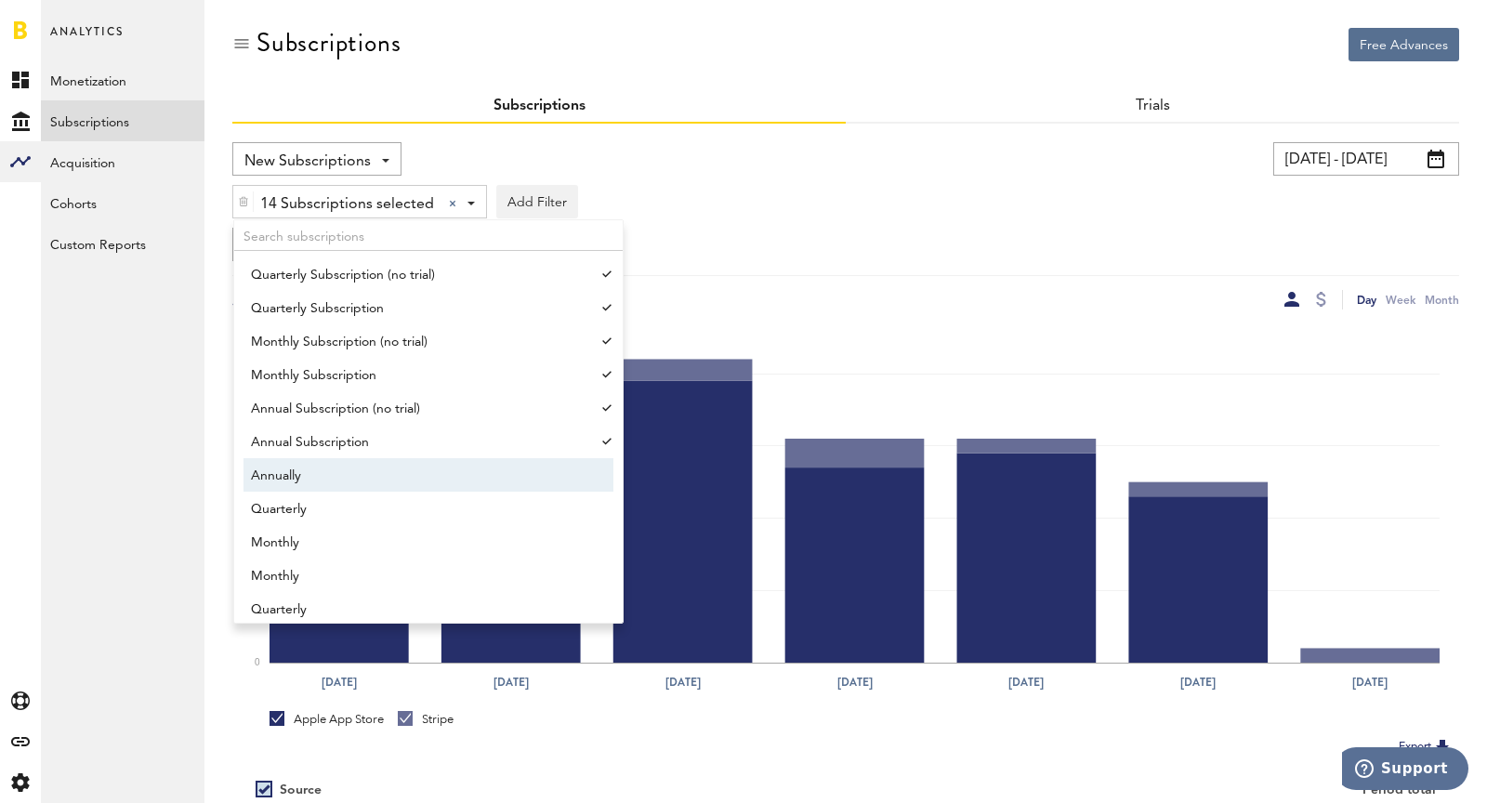
click at [382, 478] on span "Annually" at bounding box center [419, 476] width 337 height 32
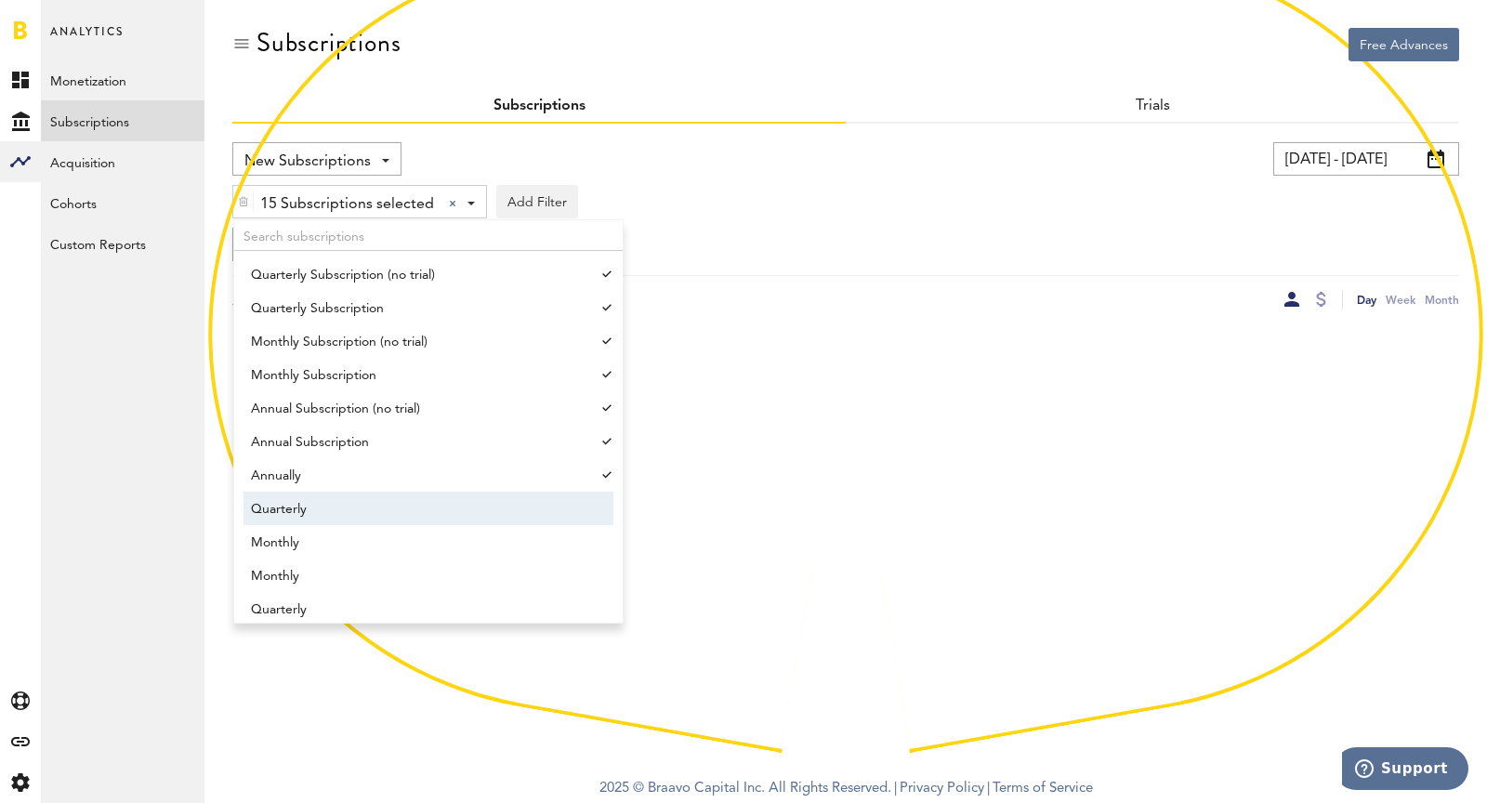
click at [397, 515] on span "Quarterly" at bounding box center [419, 509] width 337 height 32
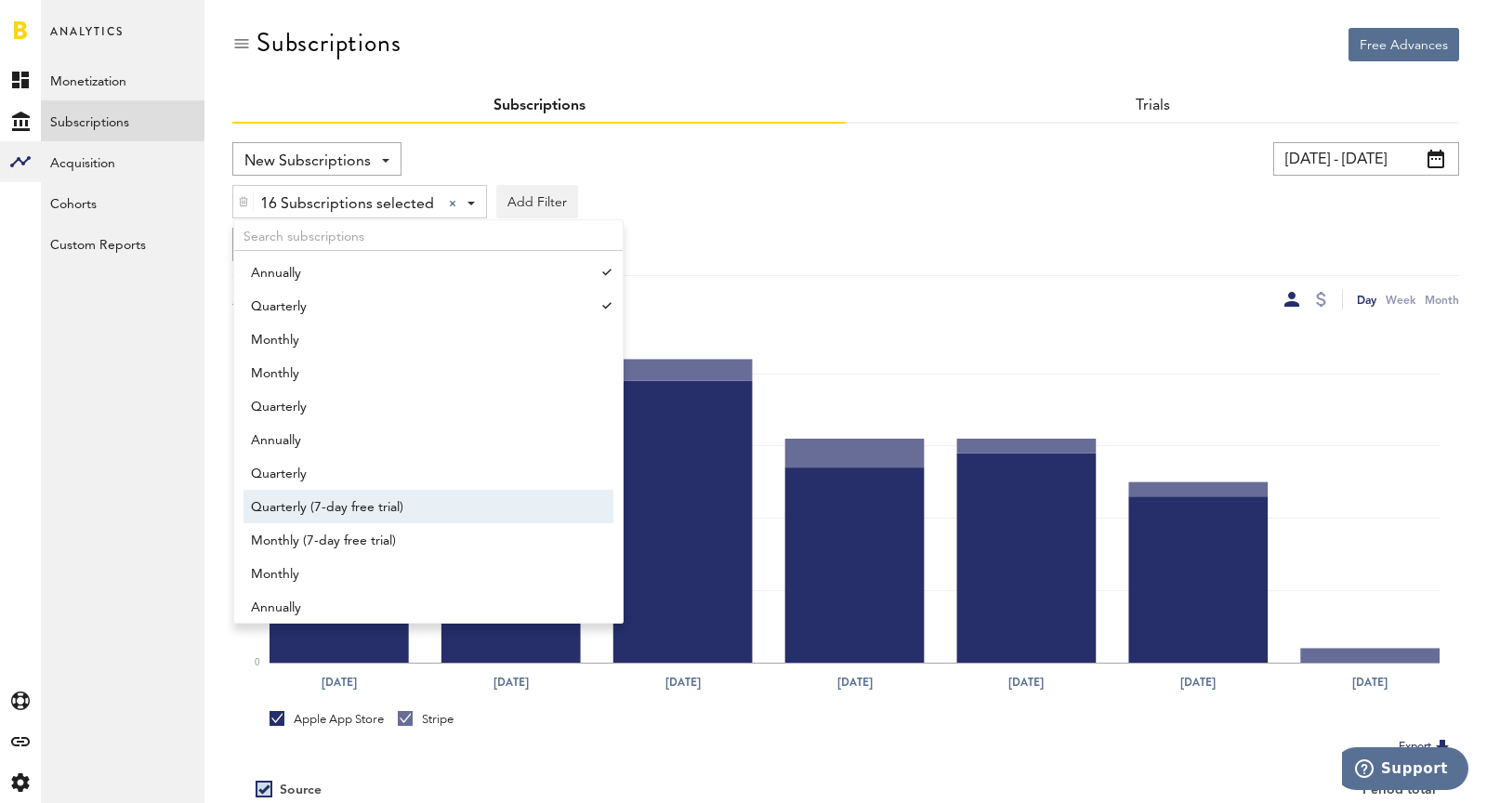
scroll to position [1786, 0]
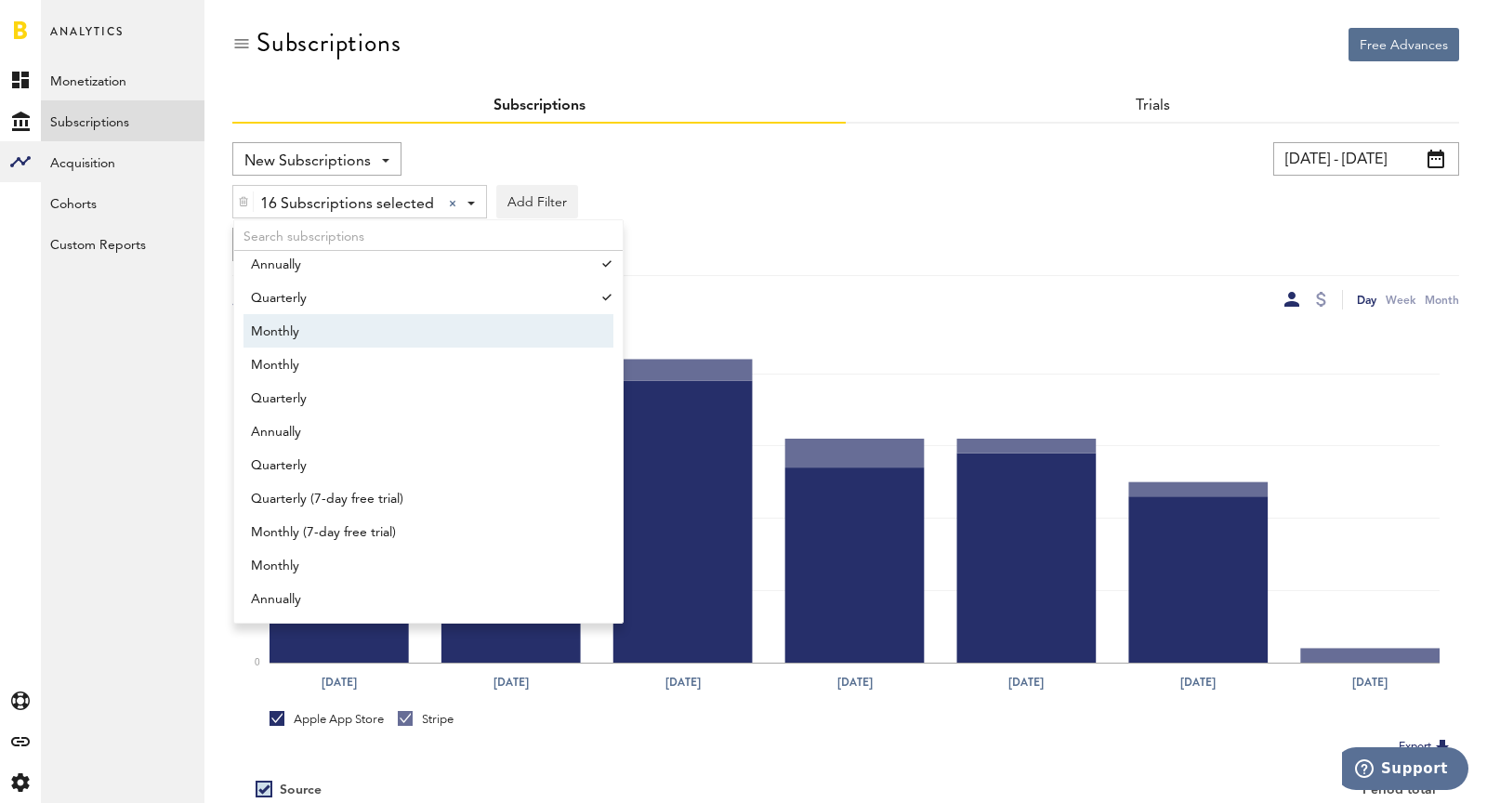
click at [365, 335] on span "Monthly" at bounding box center [419, 332] width 337 height 32
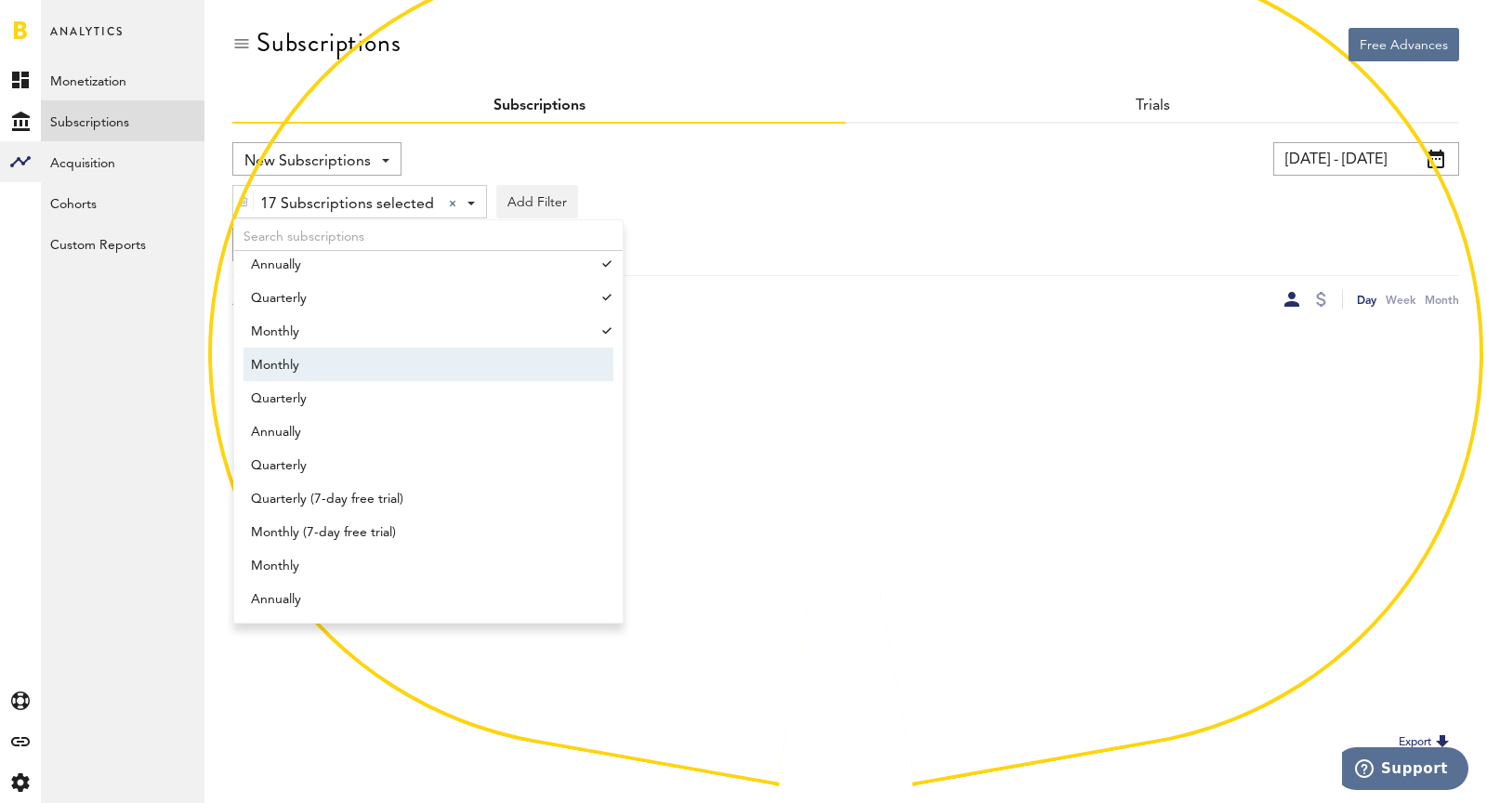
click at [375, 363] on span "Monthly" at bounding box center [419, 365] width 337 height 32
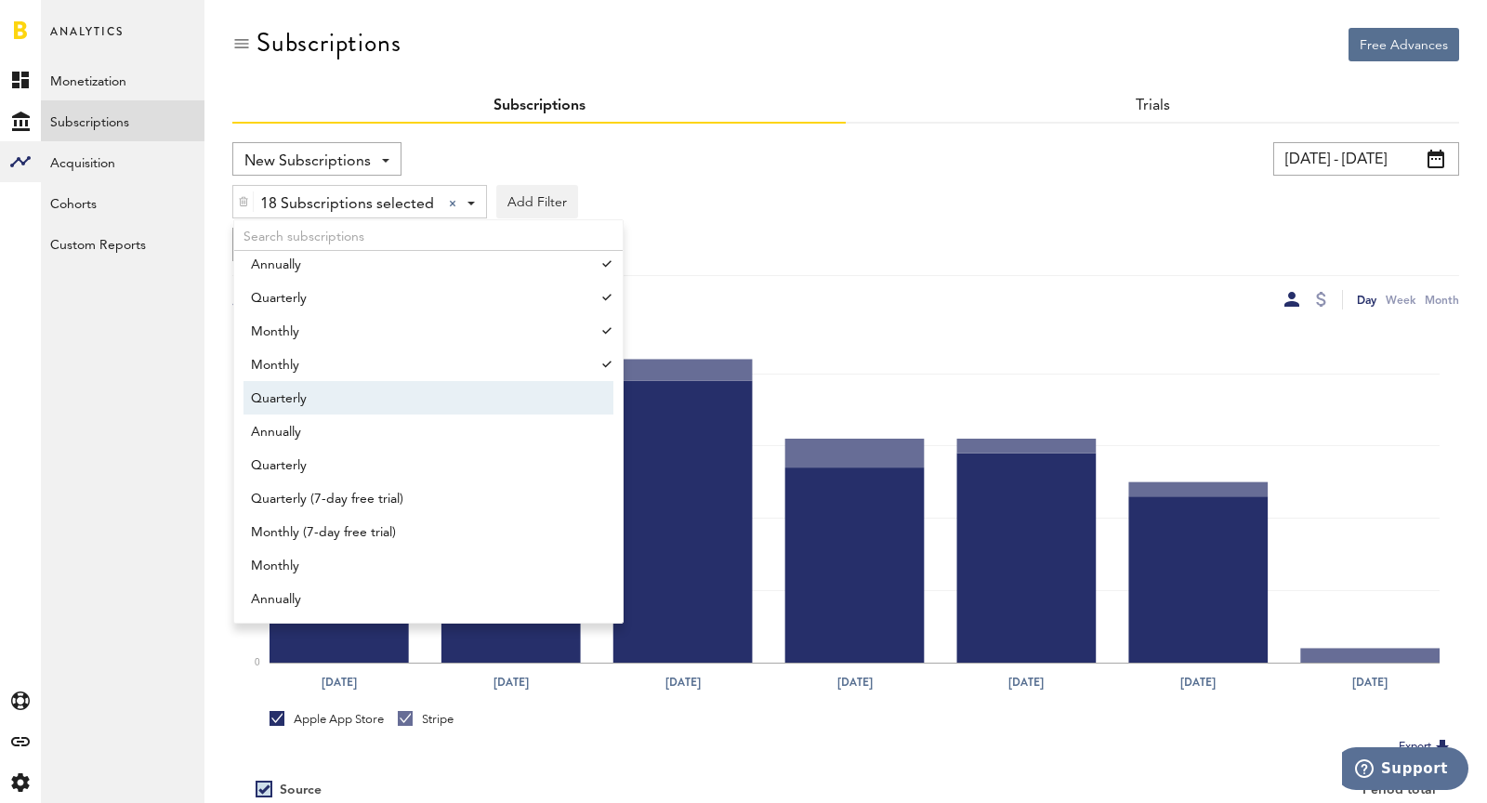
click at [385, 409] on span "Quarterly" at bounding box center [419, 399] width 337 height 32
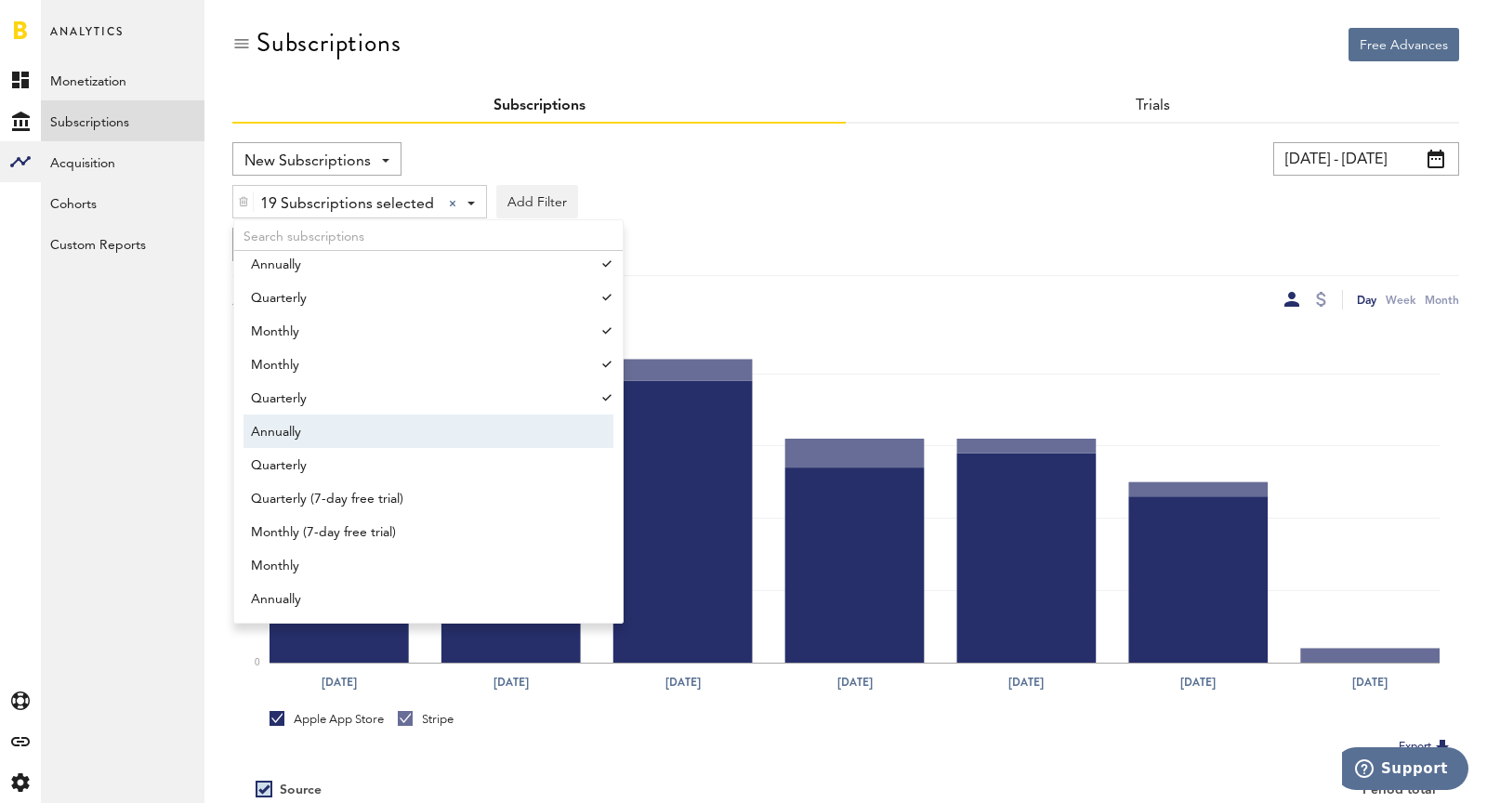
click at [405, 439] on span "Annually" at bounding box center [419, 432] width 337 height 32
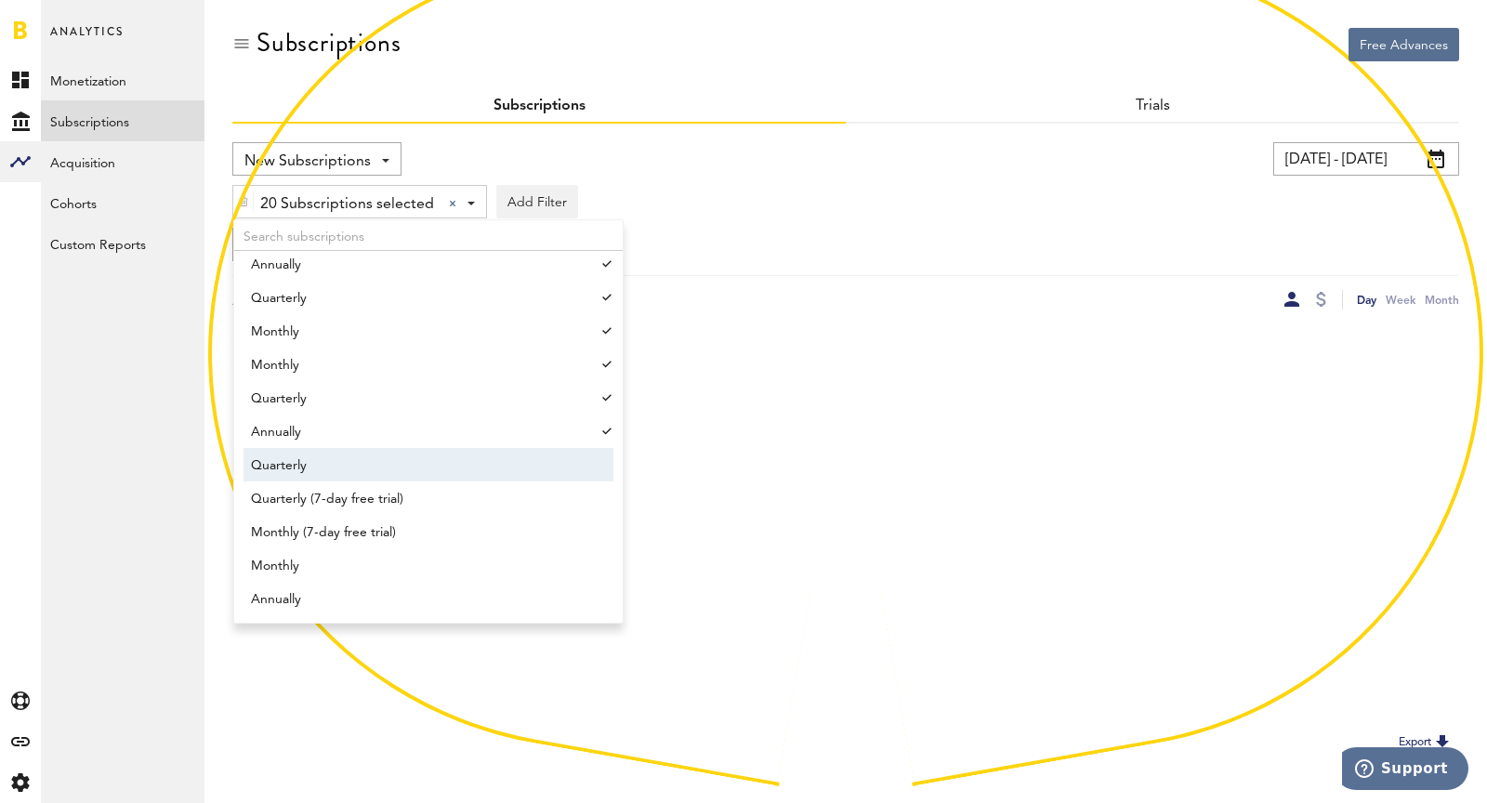
click at [417, 461] on span "Quarterly" at bounding box center [419, 466] width 337 height 32
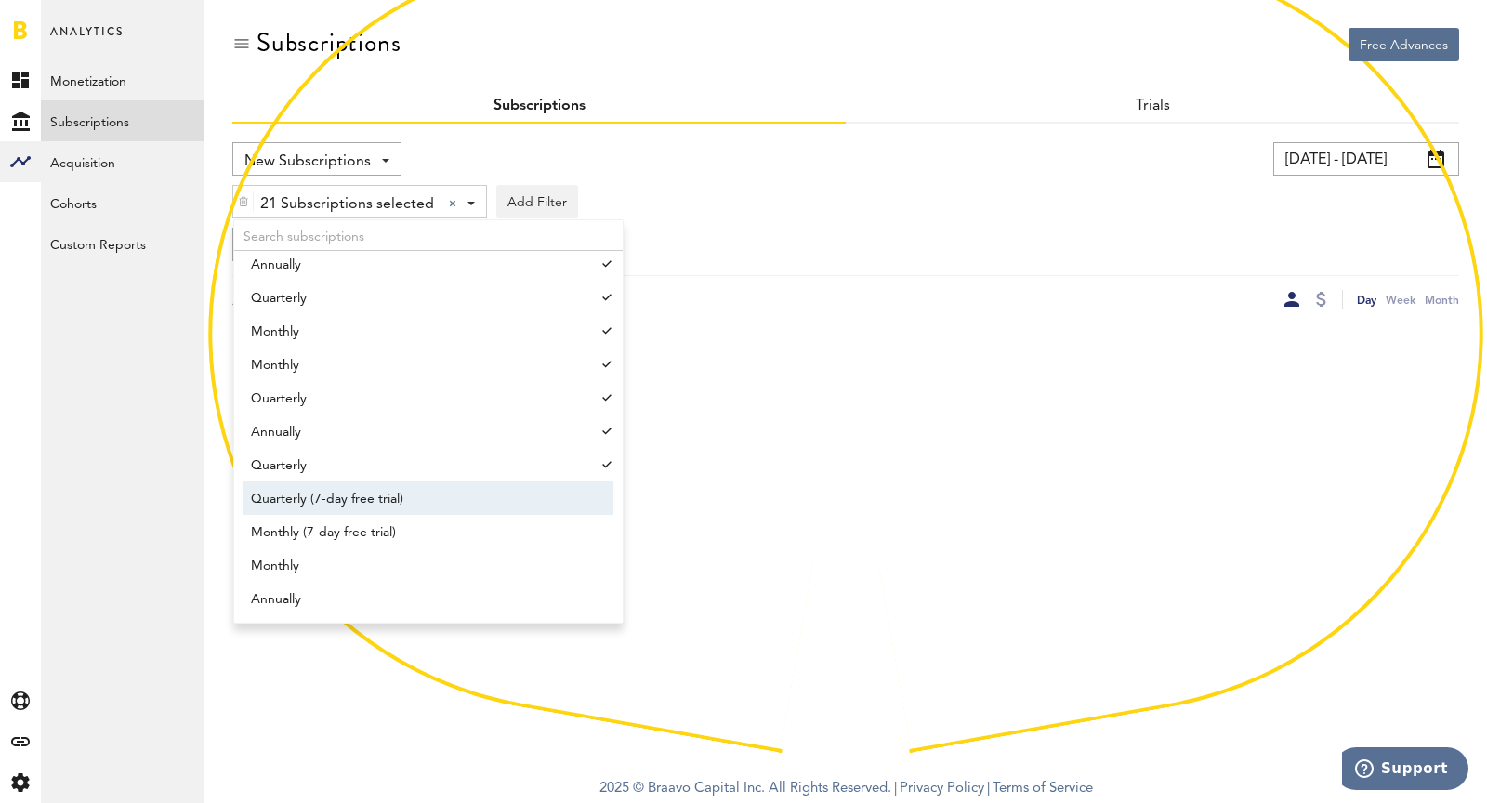
click at [434, 496] on span "Quarterly (7-day free trial)" at bounding box center [419, 499] width 337 height 32
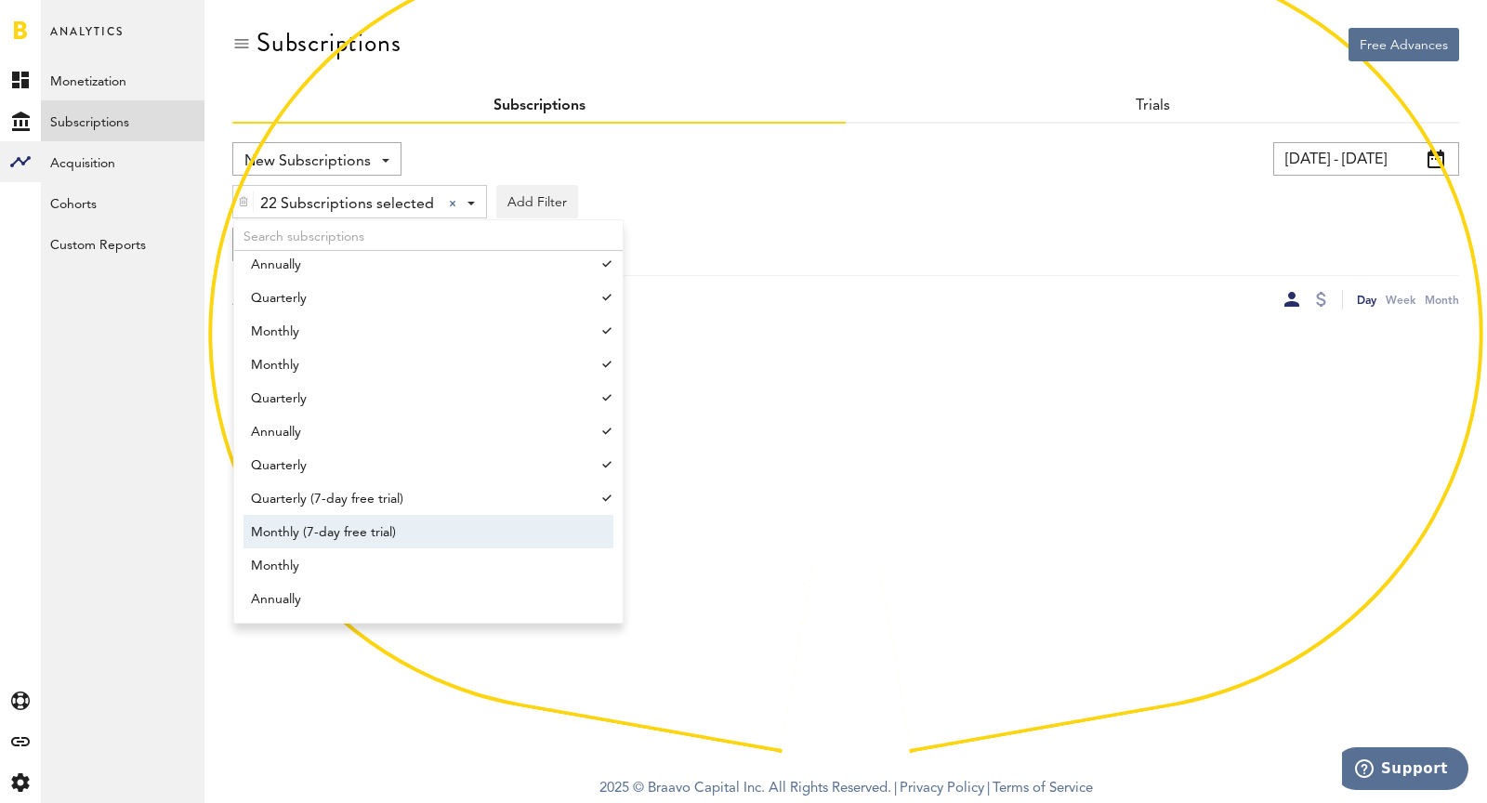
click at [454, 518] on span "Monthly (7-day free trial)" at bounding box center [419, 533] width 337 height 32
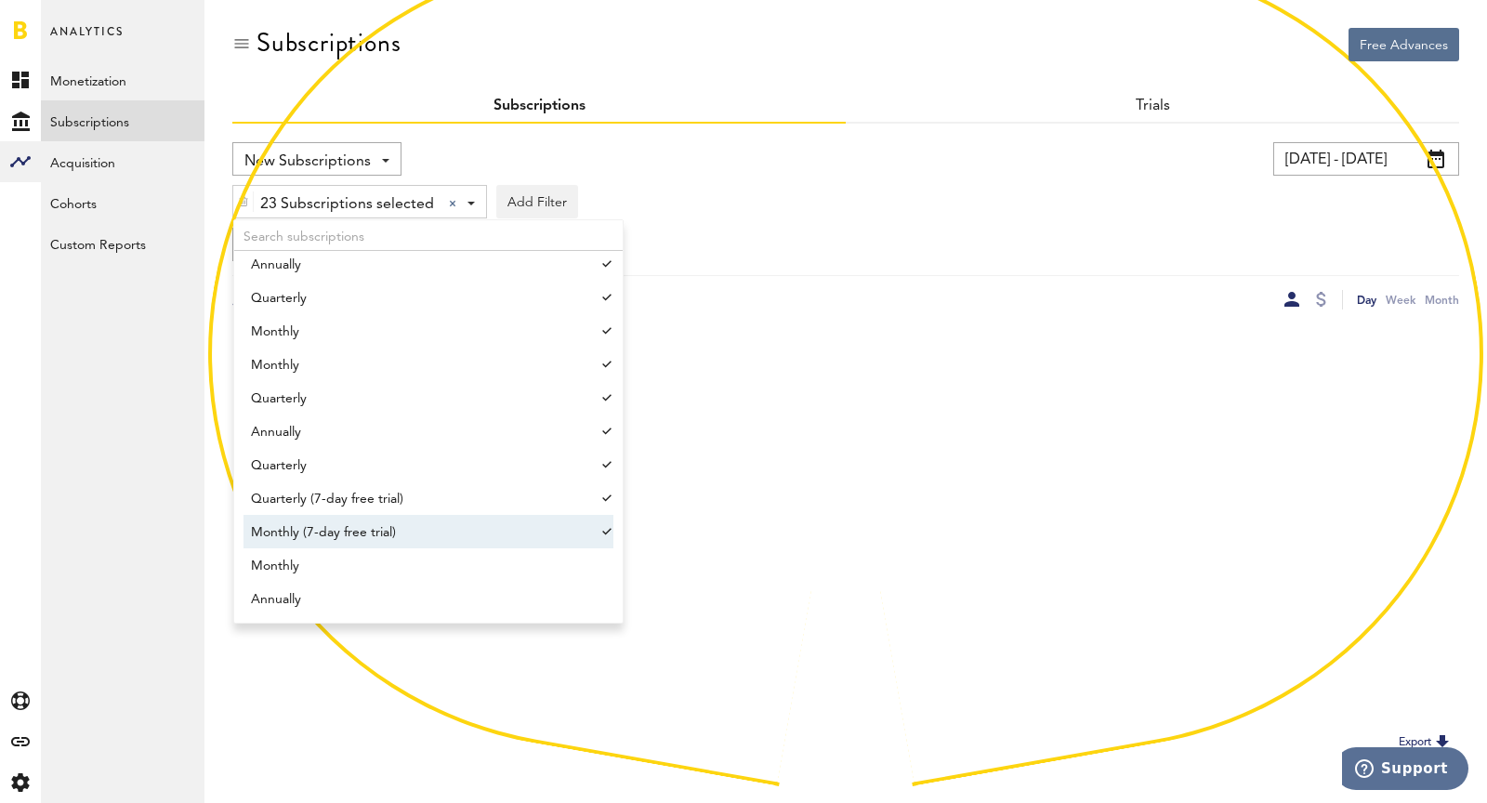
scroll to position [1821, 0]
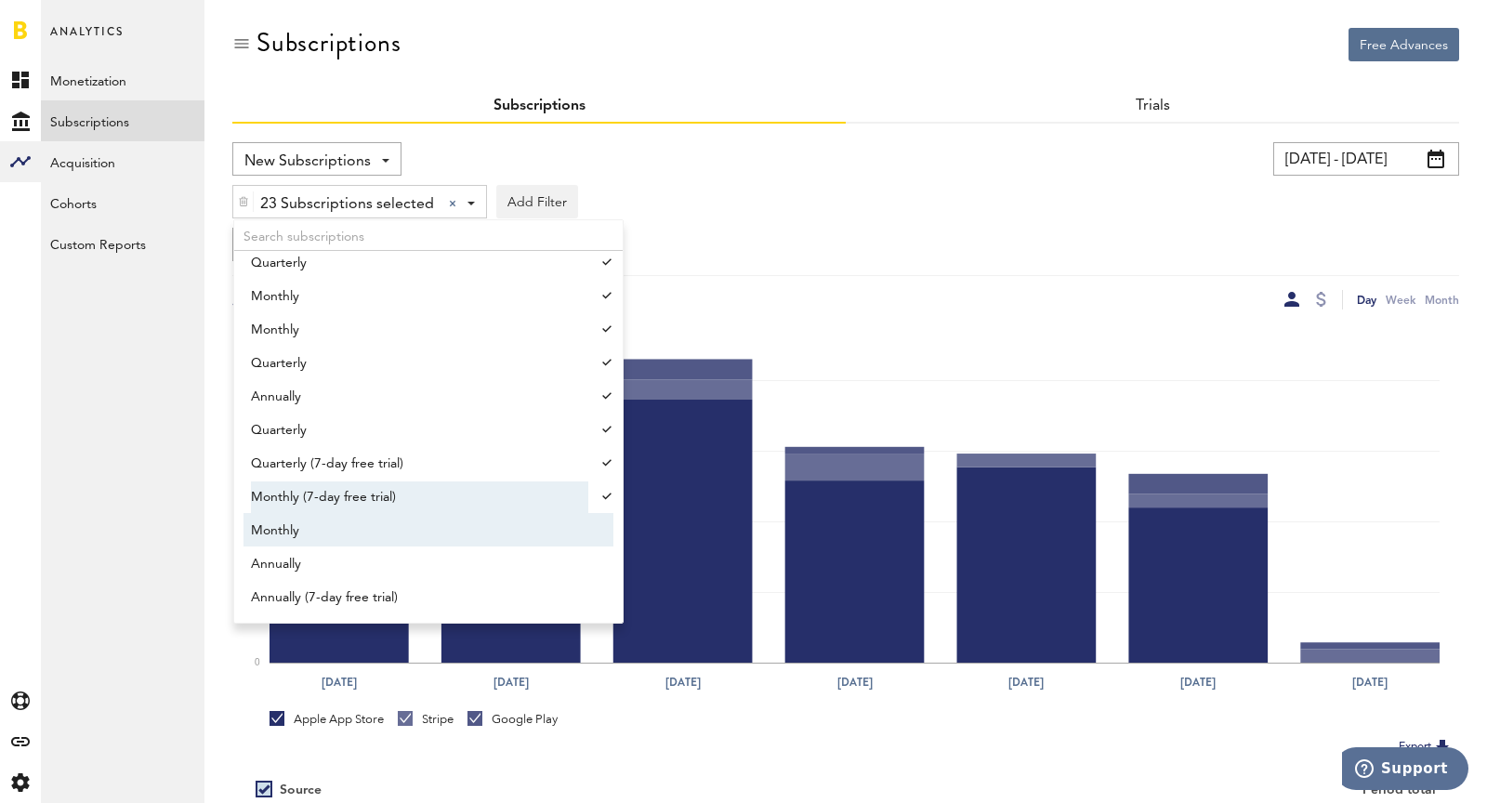
click at [454, 518] on span "Monthly" at bounding box center [419, 531] width 337 height 32
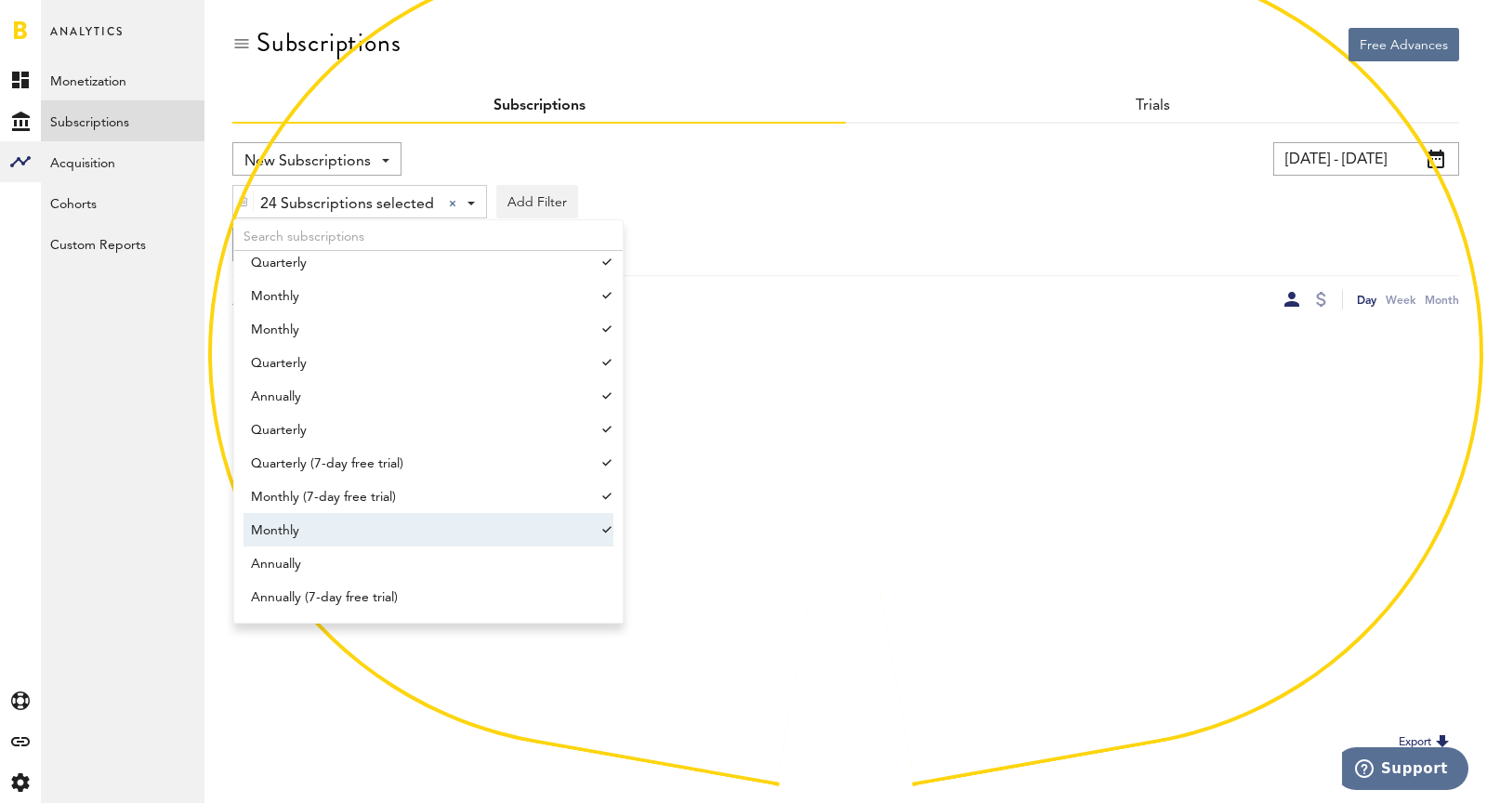
click at [466, 546] on link "Annually" at bounding box center [419, 562] width 352 height 33
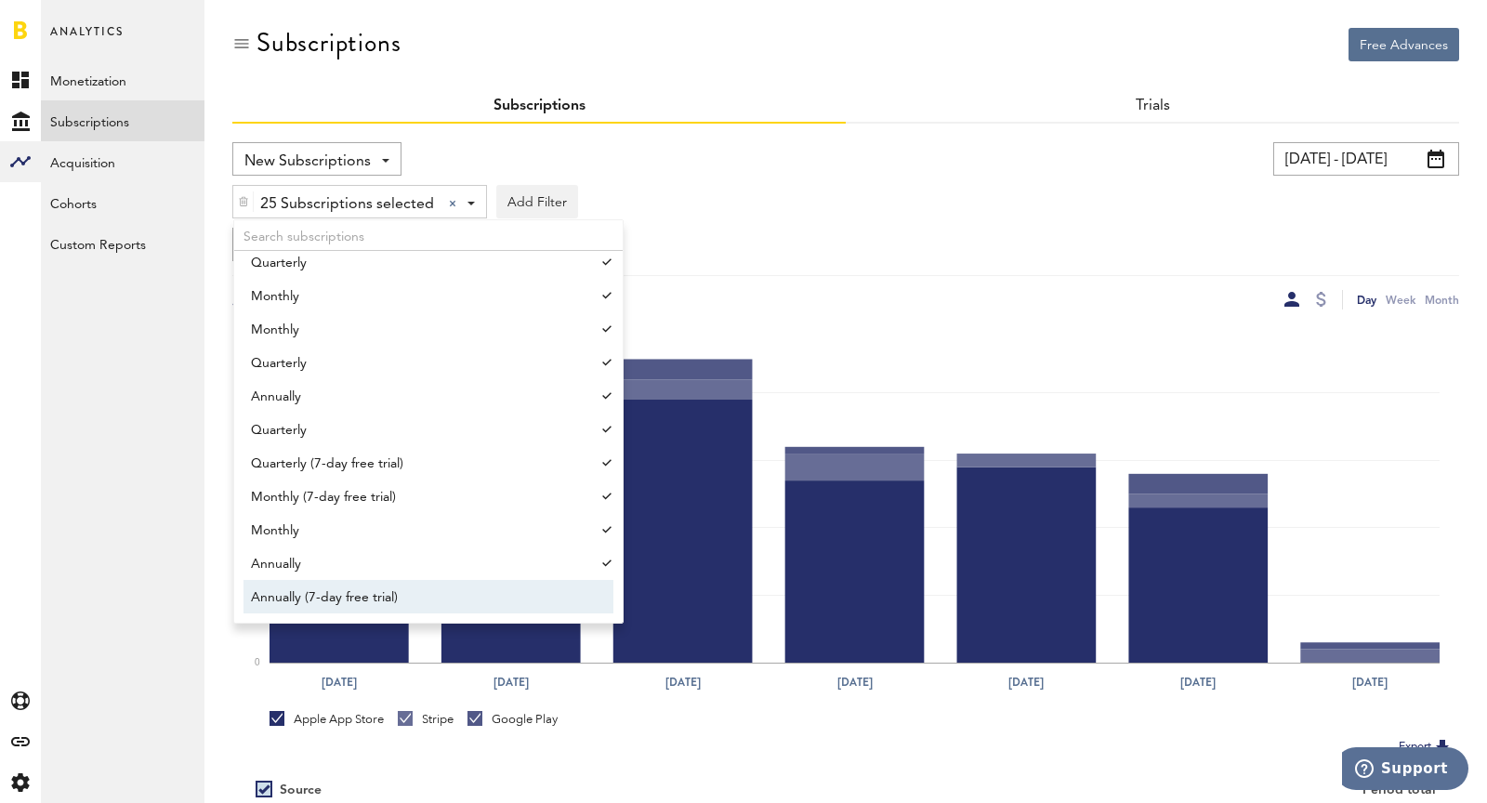
click at [493, 596] on span "Annually (7-day free trial)" at bounding box center [419, 598] width 337 height 32
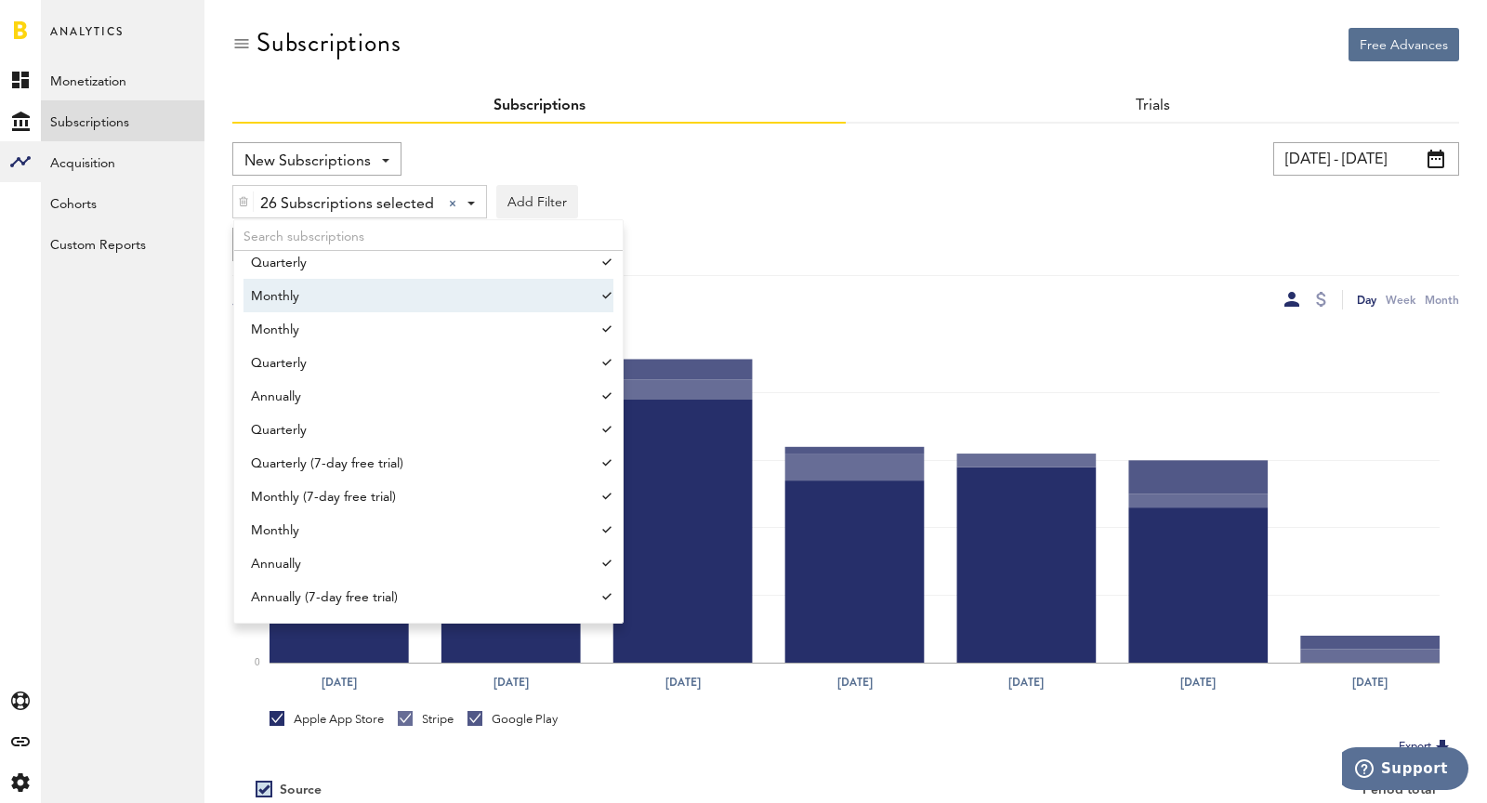
click at [795, 199] on div "26 Subscriptions selected 26 Subscriptions selected Nüli Subscription, 3 months…" at bounding box center [845, 197] width 1227 height 43
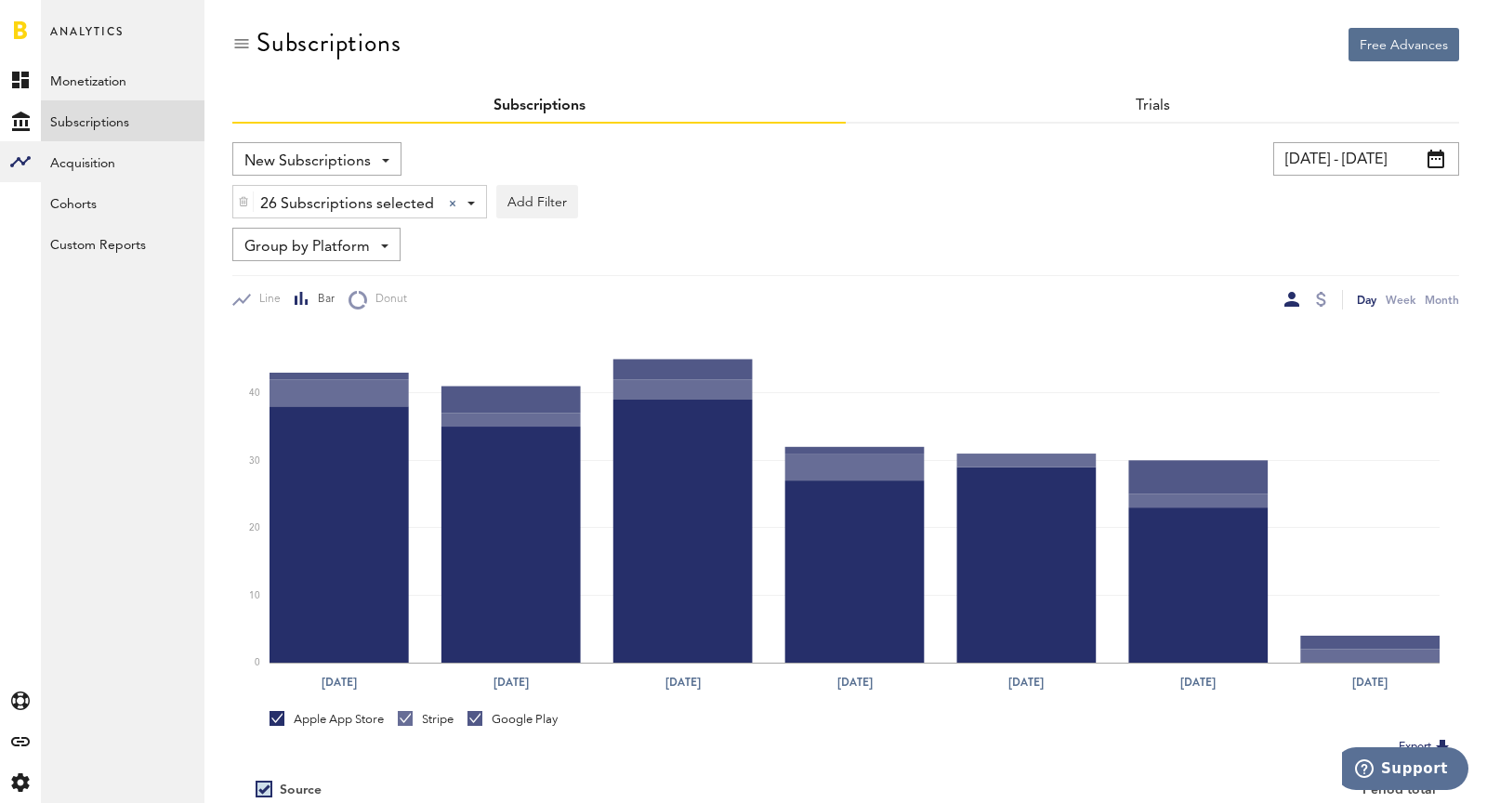
scroll to position [208, 0]
